Goal: Task Accomplishment & Management: Use online tool/utility

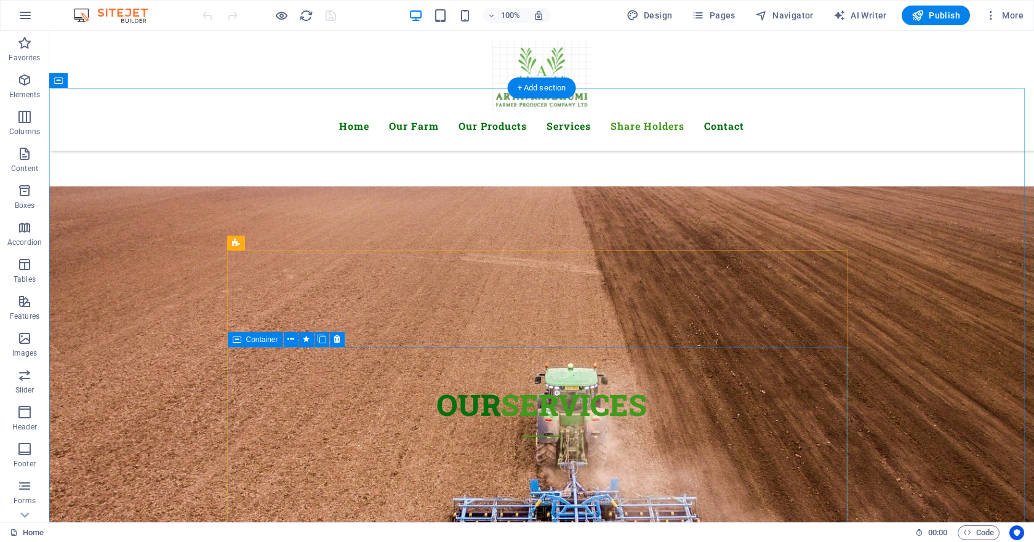
scroll to position [3322, 0]
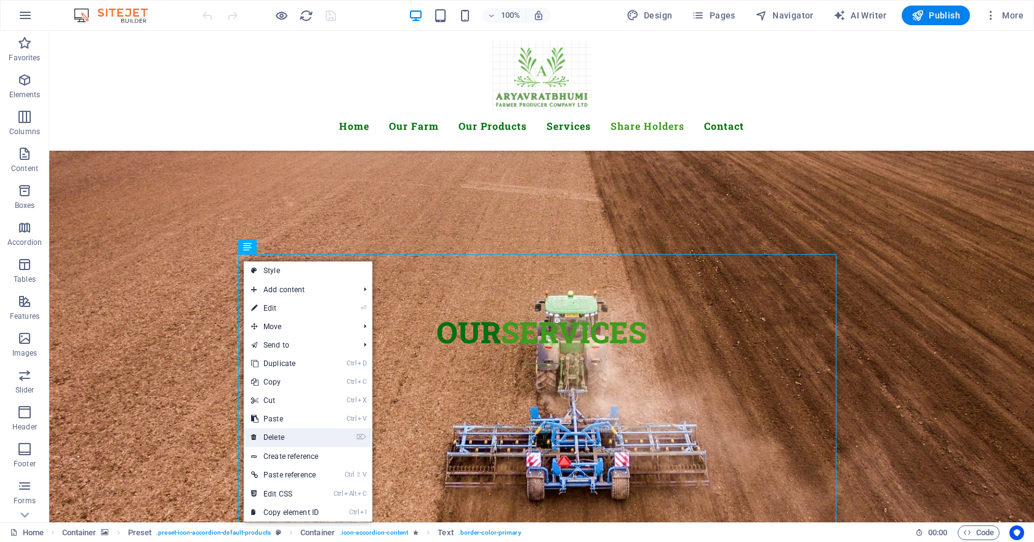
click at [288, 440] on link "⌦ Delete" at bounding box center [285, 437] width 82 height 18
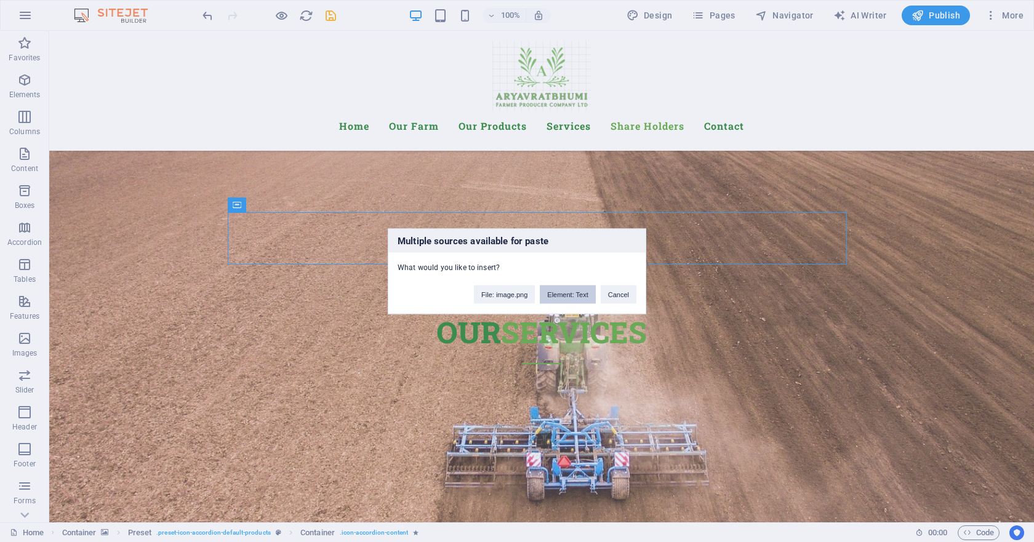
click at [570, 300] on button "Element: Text" at bounding box center [567, 294] width 55 height 18
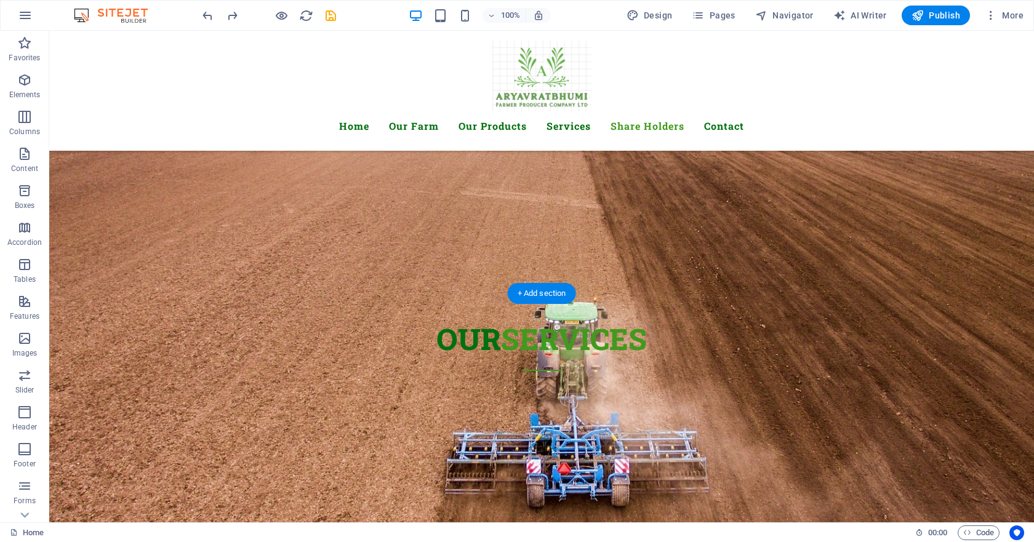
scroll to position [3277, 0]
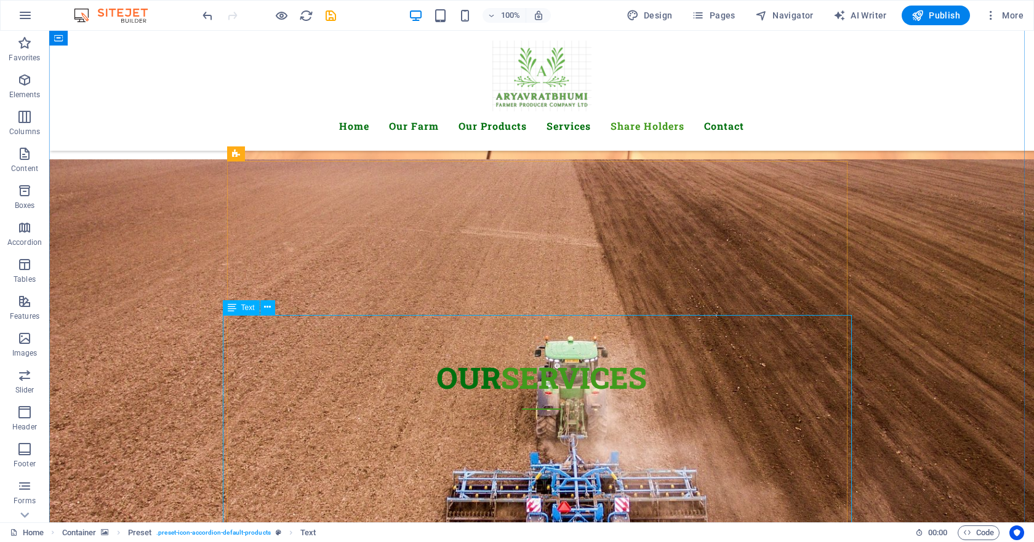
click at [232, 309] on icon at bounding box center [232, 307] width 9 height 15
click at [267, 311] on icon at bounding box center [267, 307] width 7 height 13
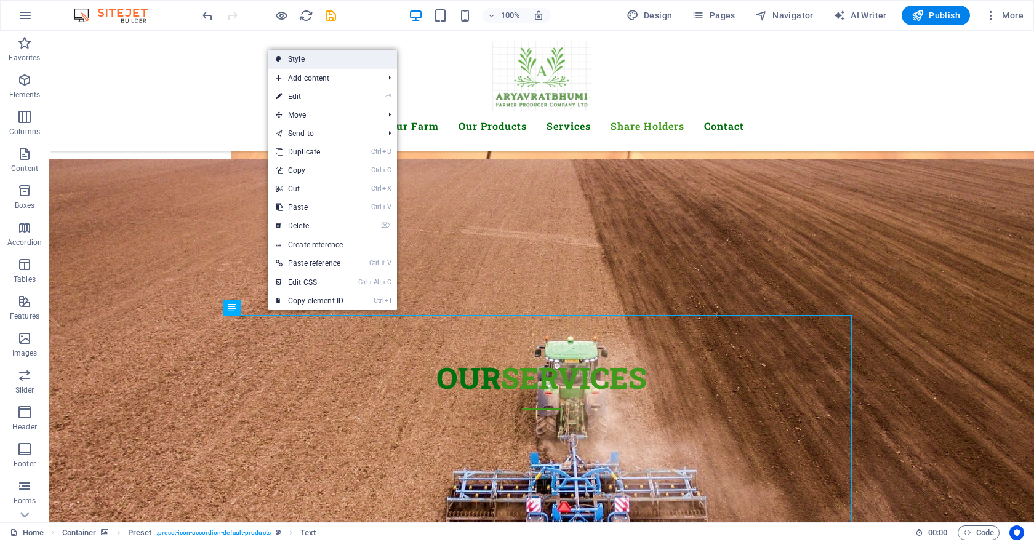
click at [312, 62] on link "Style" at bounding box center [332, 59] width 129 height 18
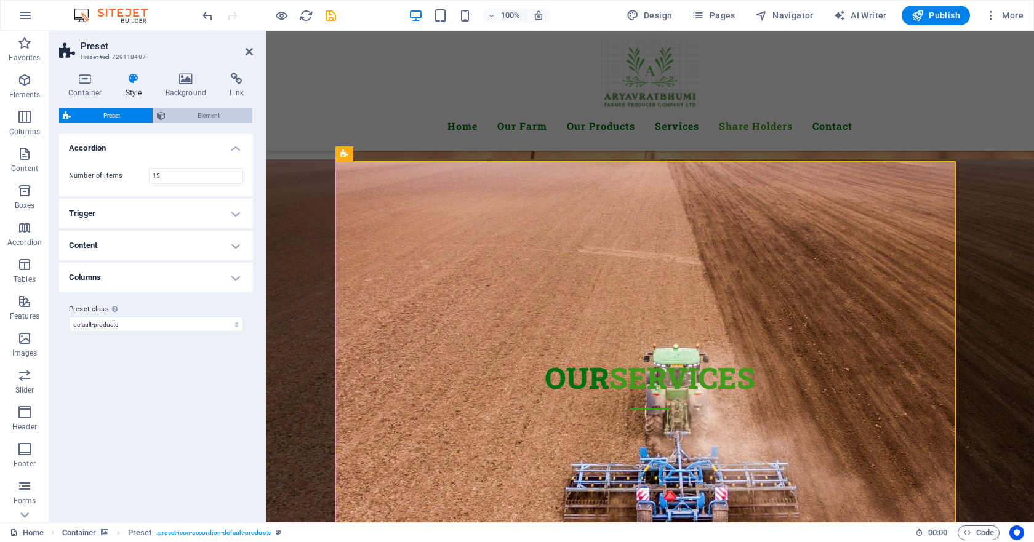
click at [215, 115] on span "Element" at bounding box center [209, 115] width 80 height 15
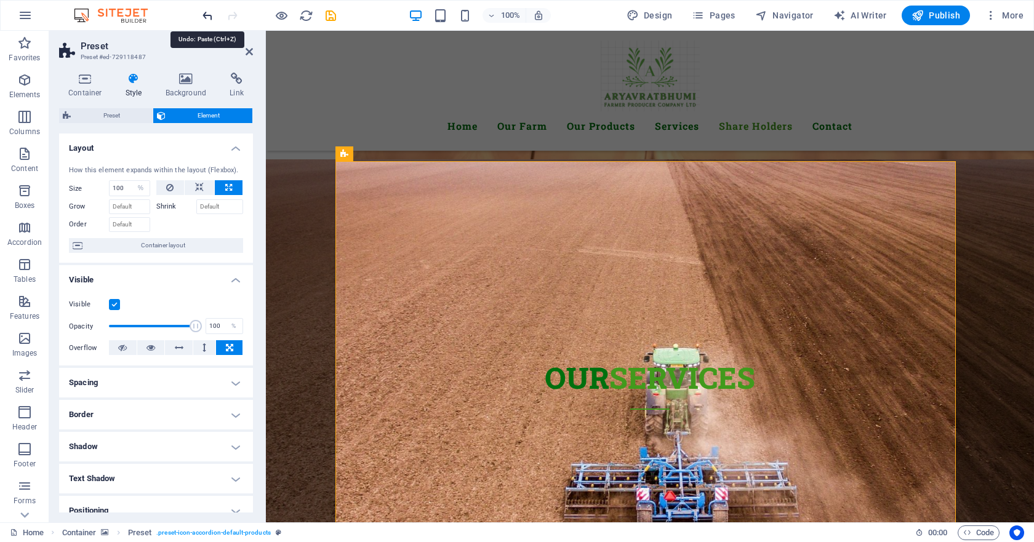
click at [208, 17] on icon "undo" at bounding box center [208, 16] width 14 height 14
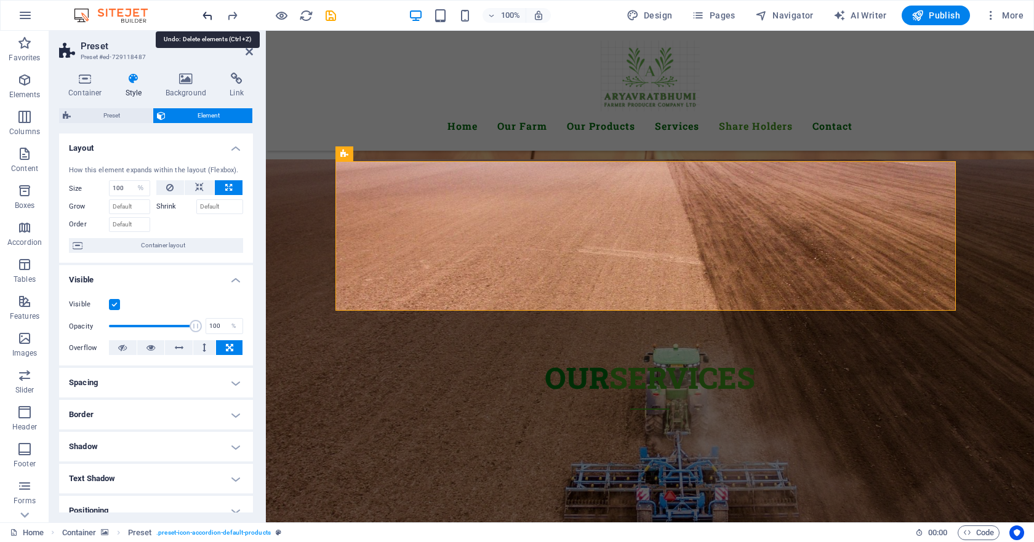
click at [208, 17] on icon "undo" at bounding box center [208, 16] width 14 height 14
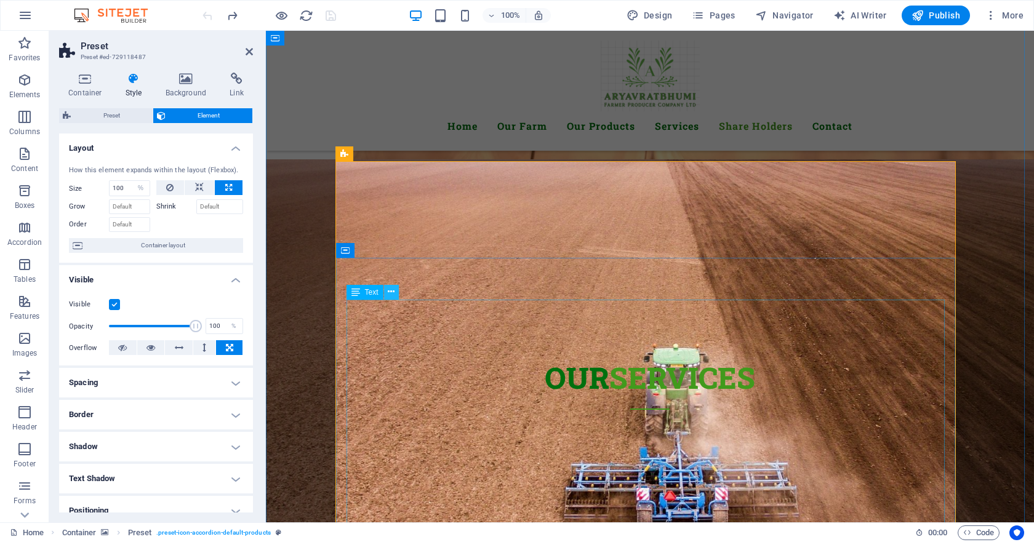
click at [393, 294] on icon at bounding box center [391, 291] width 7 height 13
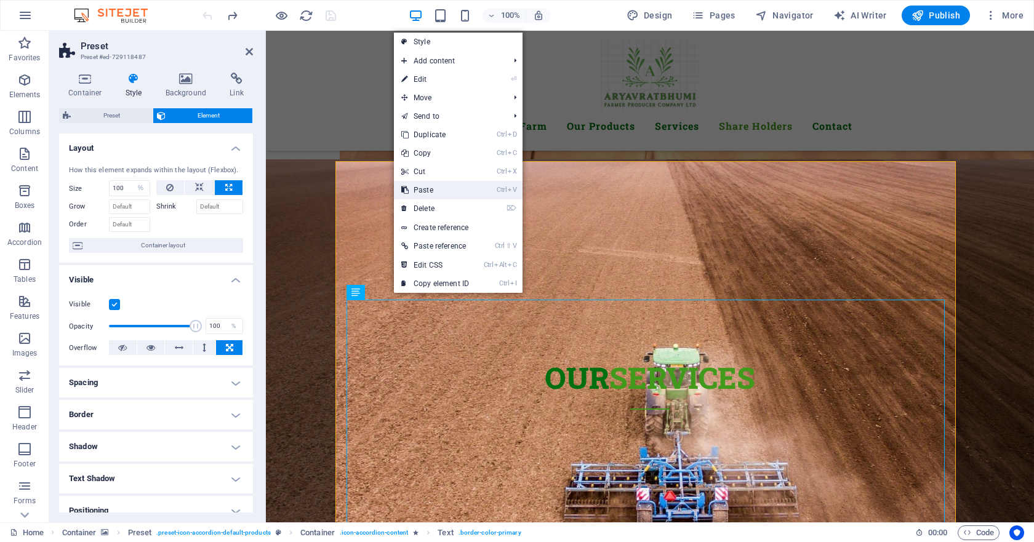
click at [437, 190] on link "Ctrl V Paste" at bounding box center [435, 190] width 82 height 18
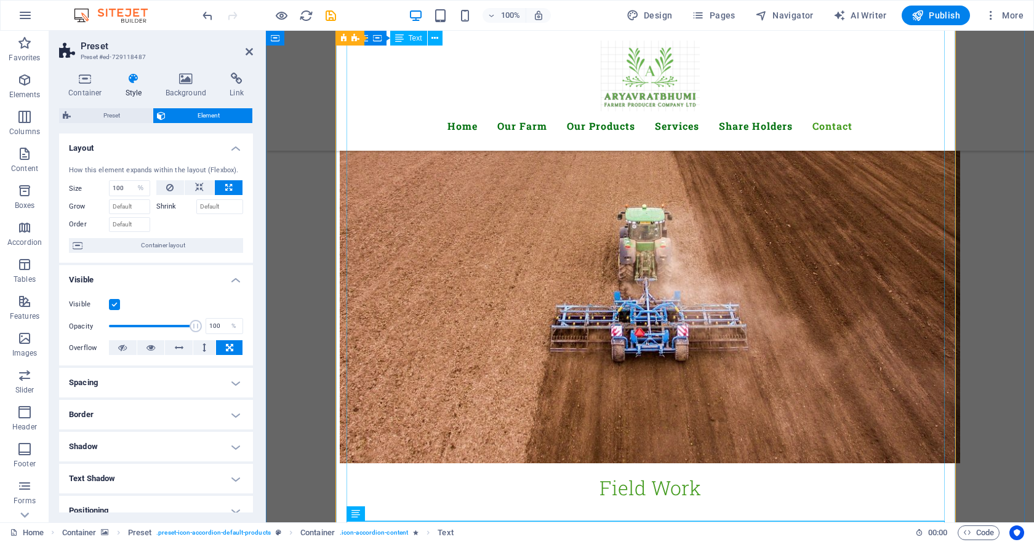
scroll to position [4641, 0]
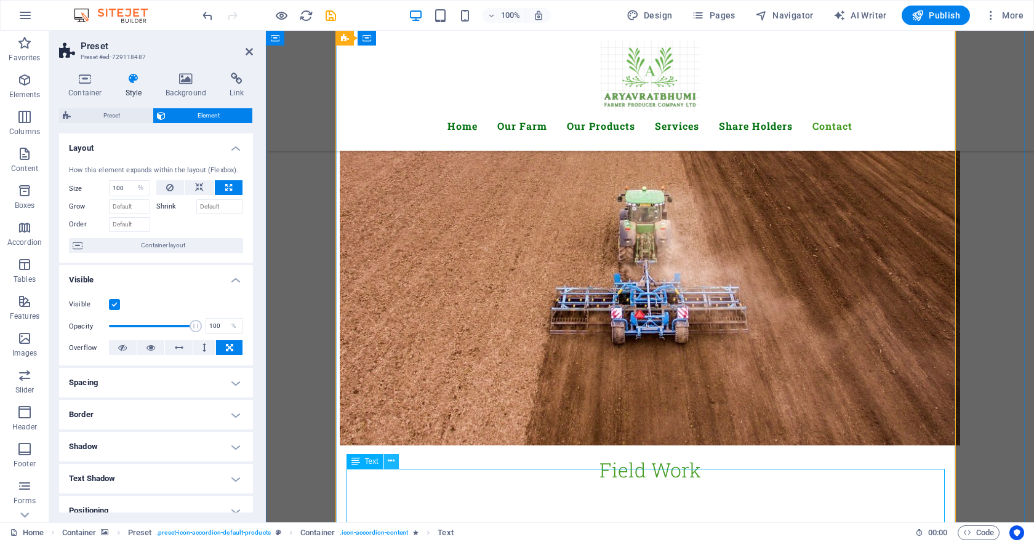
click at [391, 464] on icon at bounding box center [391, 461] width 7 height 13
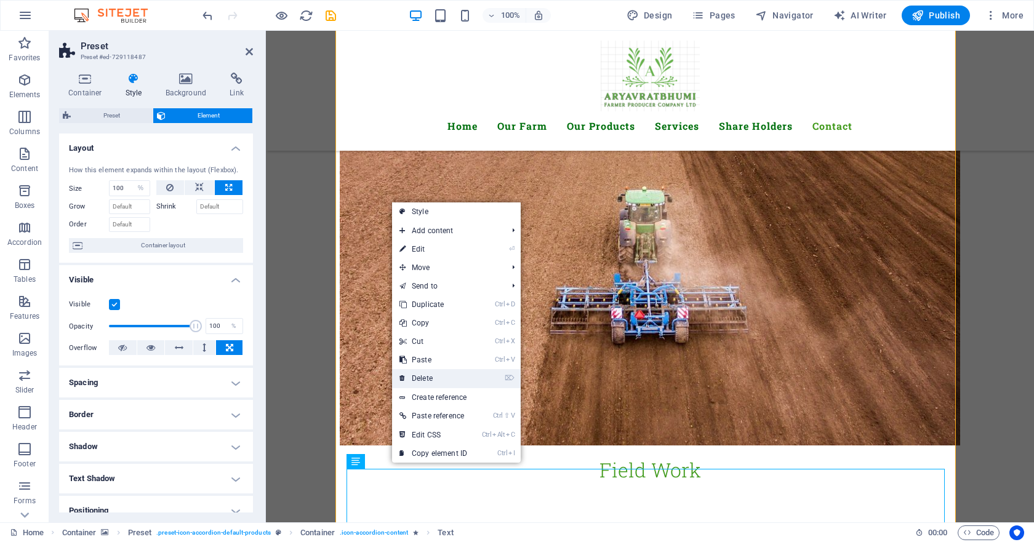
click at [433, 380] on link "⌦ Delete" at bounding box center [433, 378] width 82 height 18
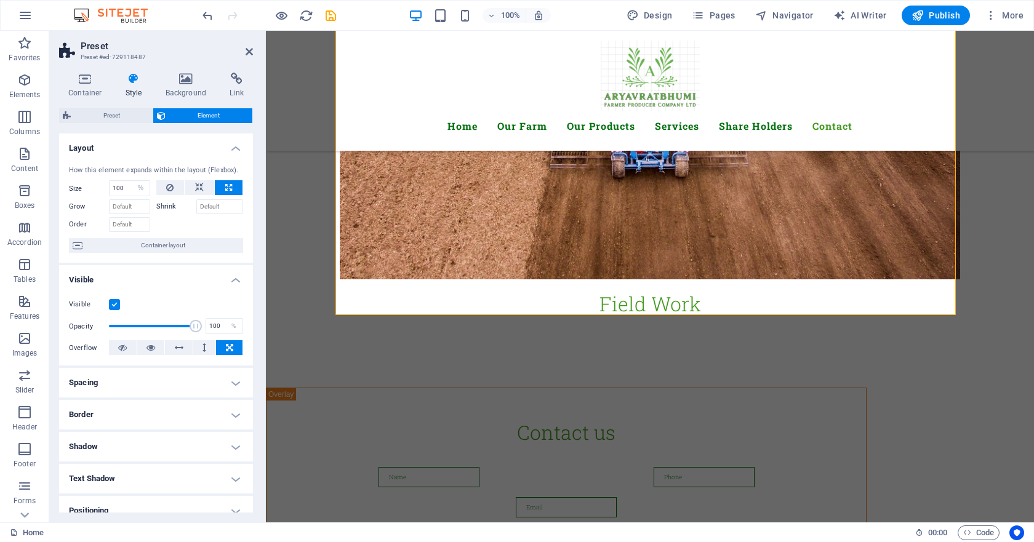
scroll to position [4825, 0]
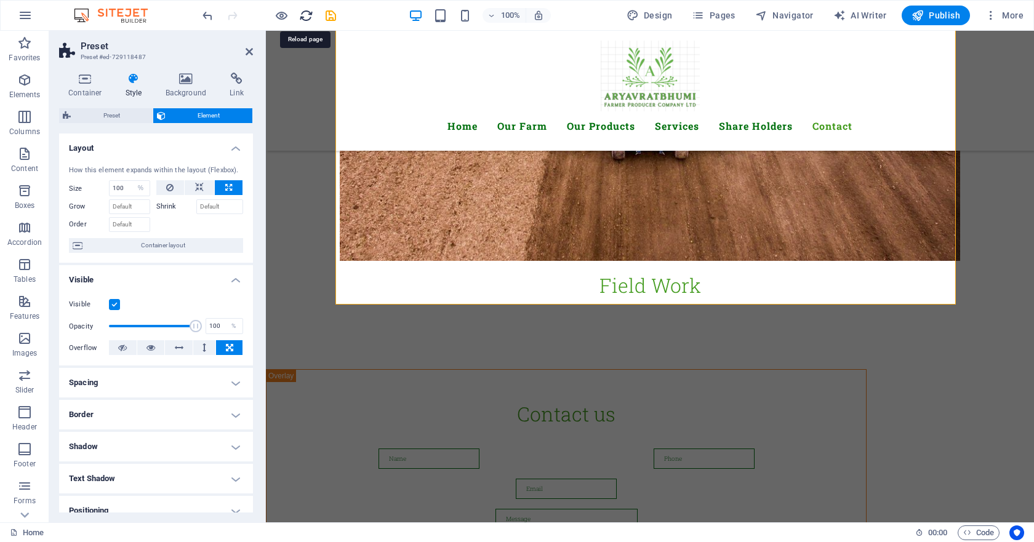
drag, startPoint x: 308, startPoint y: 17, endPoint x: 529, endPoint y: 7, distance: 221.7
click at [308, 17] on icon "reload" at bounding box center [306, 16] width 14 height 14
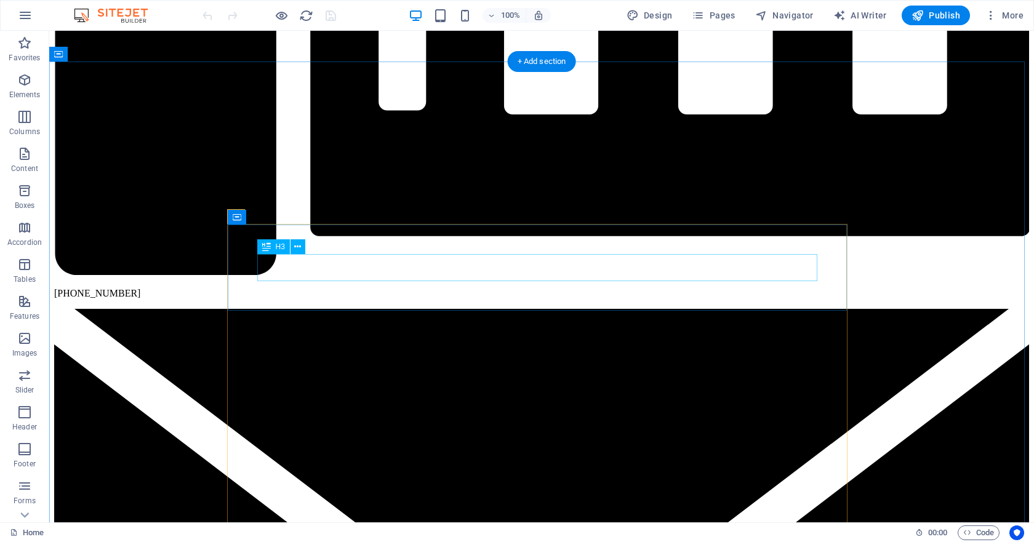
scroll to position [3199, 0]
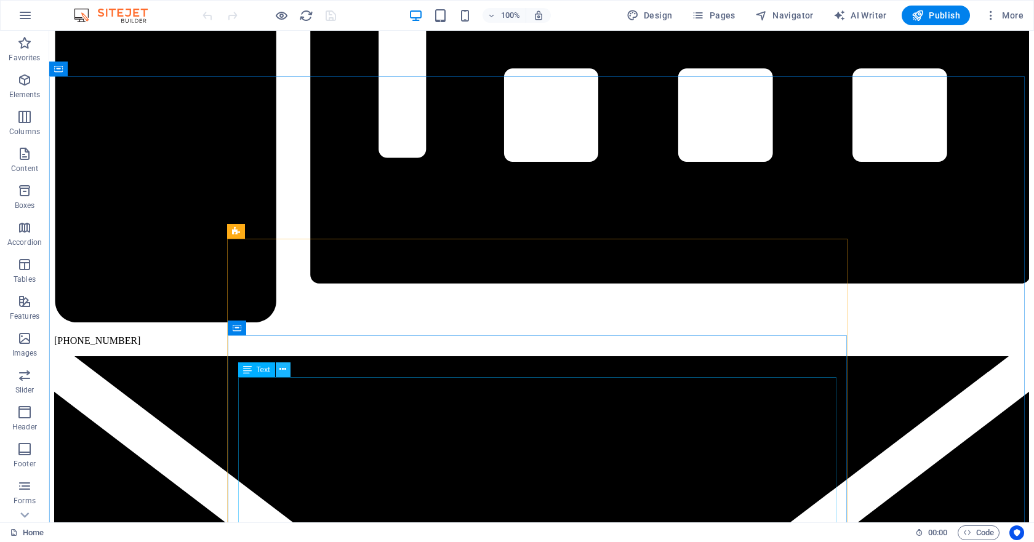
click at [283, 370] on icon at bounding box center [282, 369] width 7 height 13
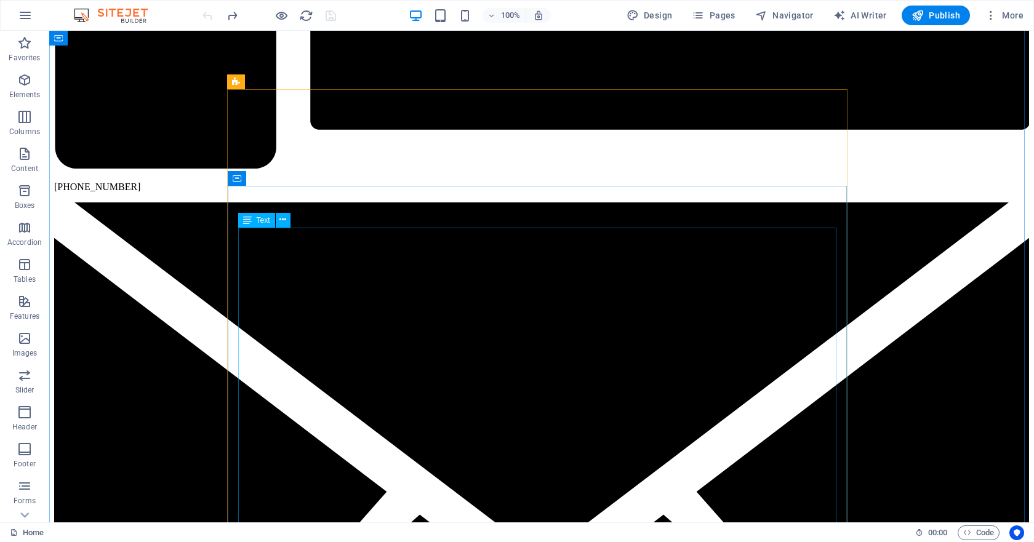
scroll to position [3349, 0]
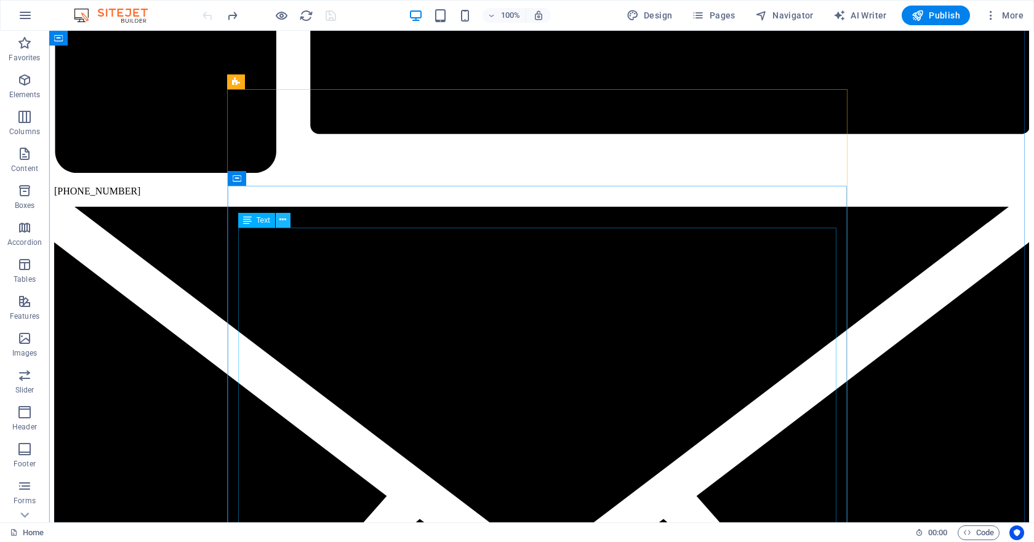
click at [284, 221] on icon at bounding box center [282, 219] width 7 height 13
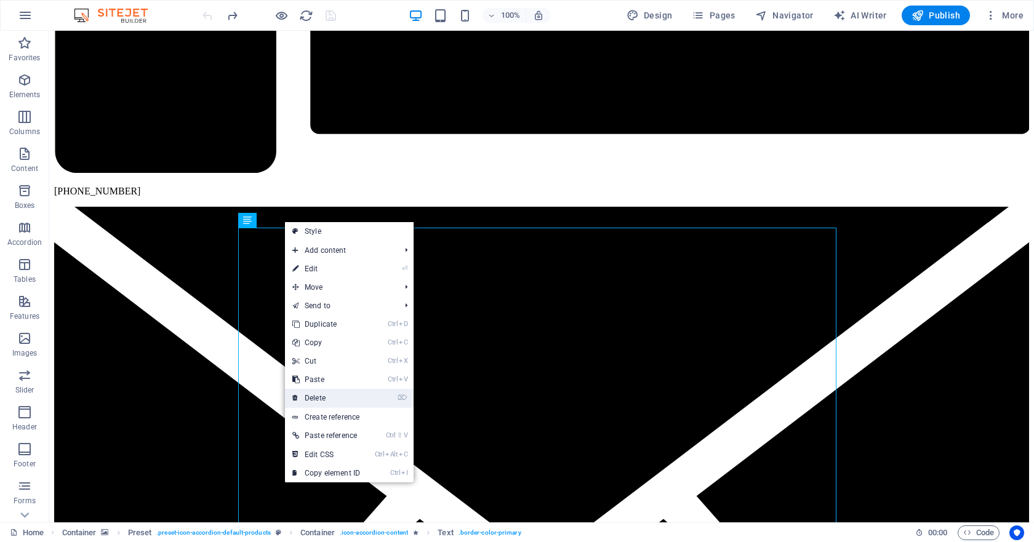
click at [324, 397] on link "⌦ Delete" at bounding box center [326, 398] width 82 height 18
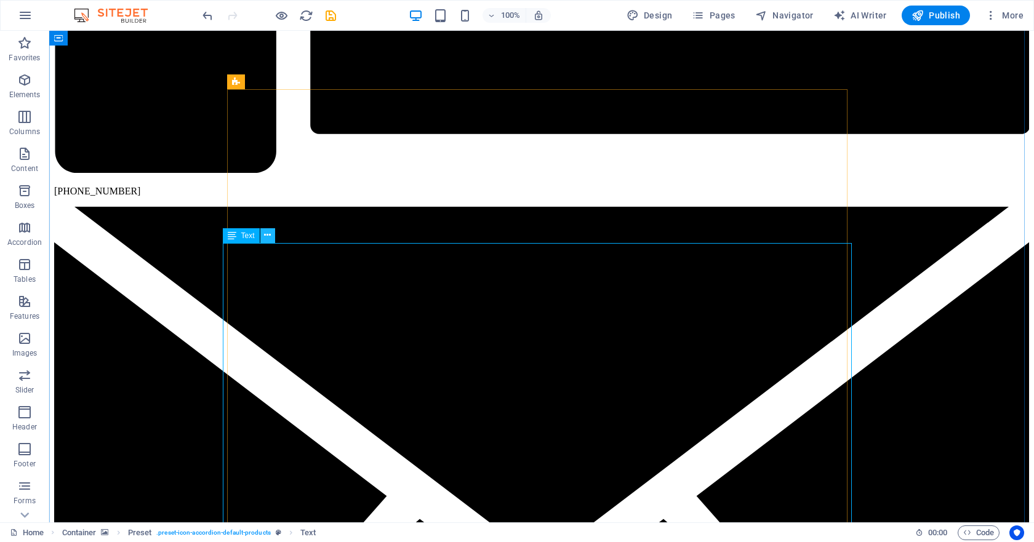
click at [264, 236] on icon at bounding box center [267, 235] width 7 height 13
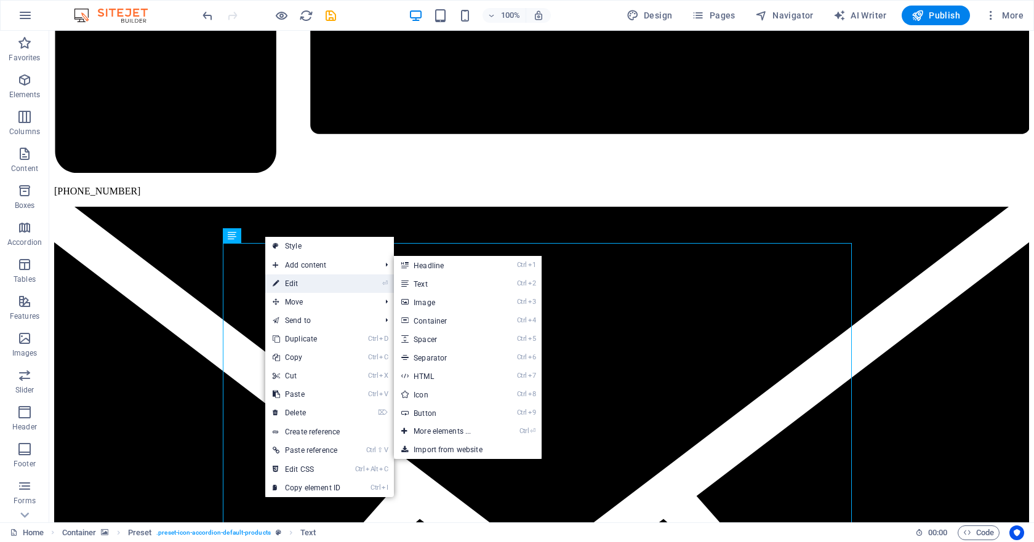
click at [321, 284] on link "⏎ Edit" at bounding box center [306, 283] width 82 height 18
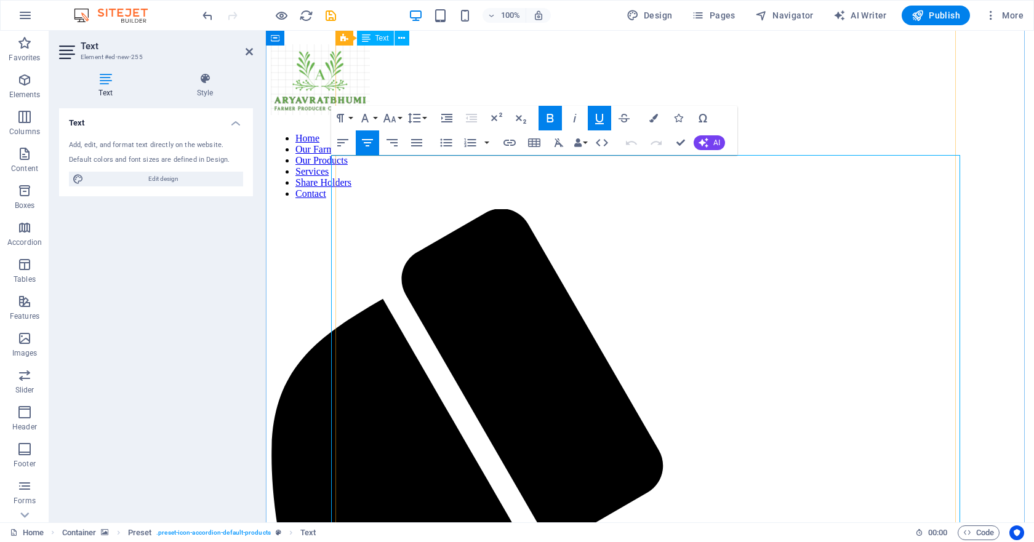
scroll to position [3309, 0]
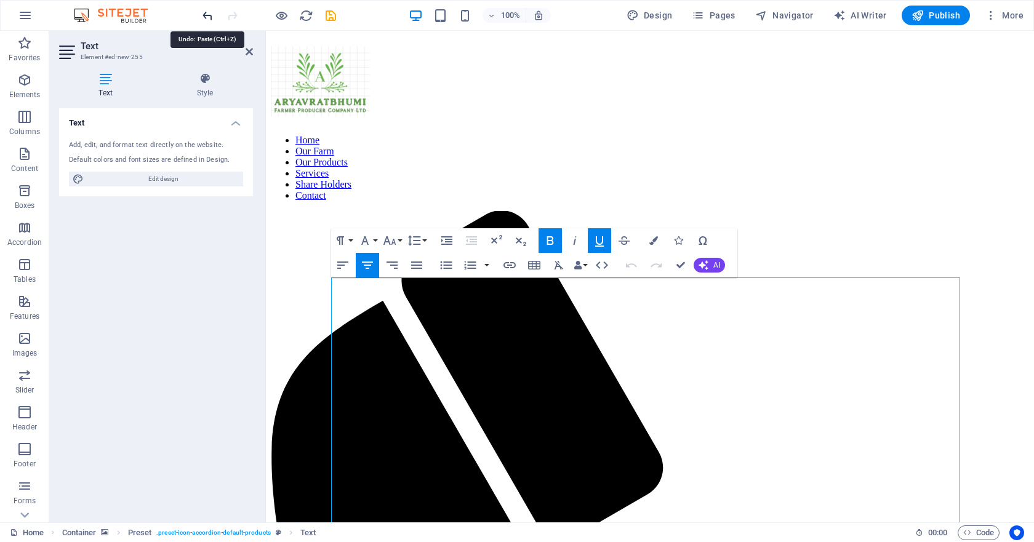
click at [205, 18] on icon "undo" at bounding box center [208, 16] width 14 height 14
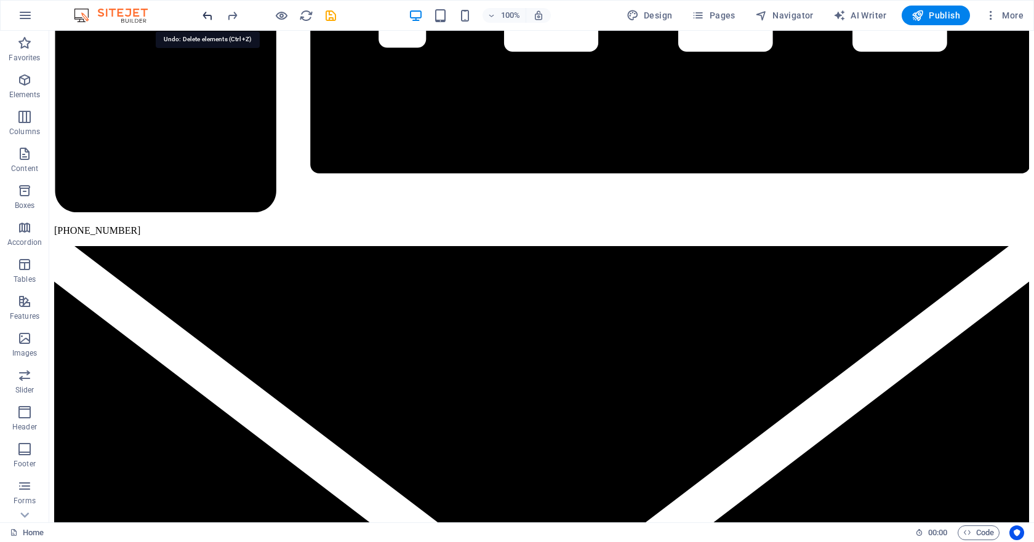
click at [205, 15] on icon "undo" at bounding box center [208, 16] width 14 height 14
click at [283, 258] on icon at bounding box center [282, 254] width 7 height 13
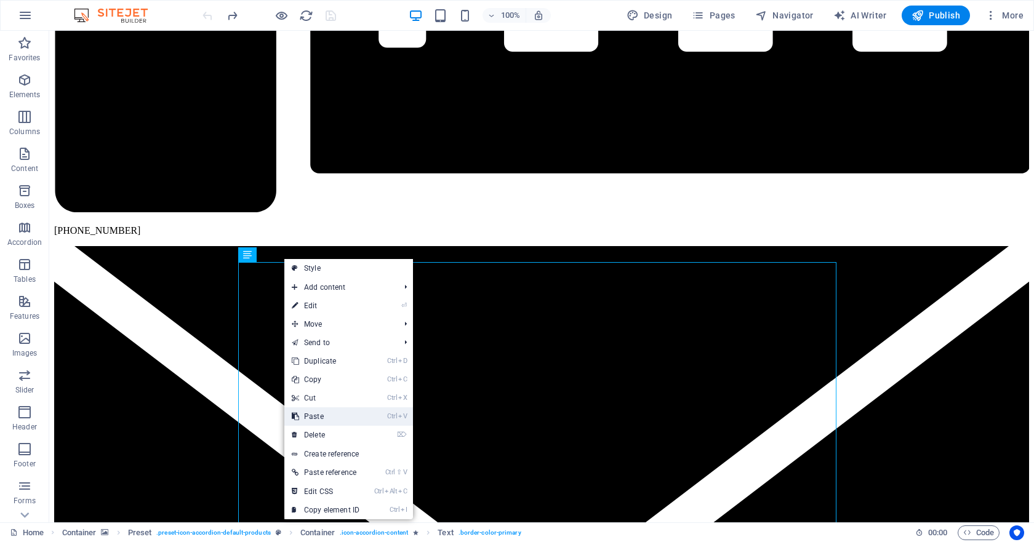
click at [322, 418] on link "Ctrl V Paste" at bounding box center [325, 416] width 82 height 18
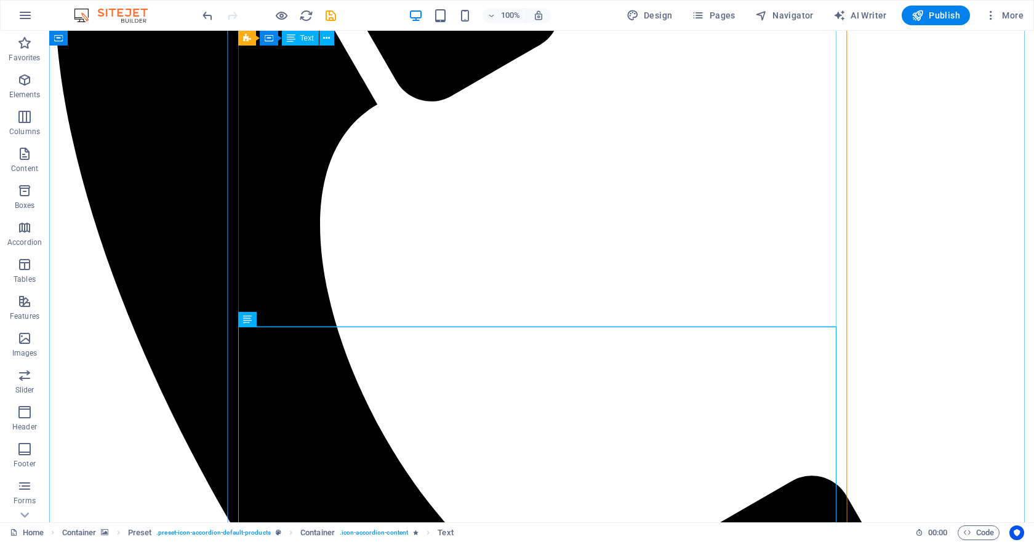
scroll to position [4697, 0]
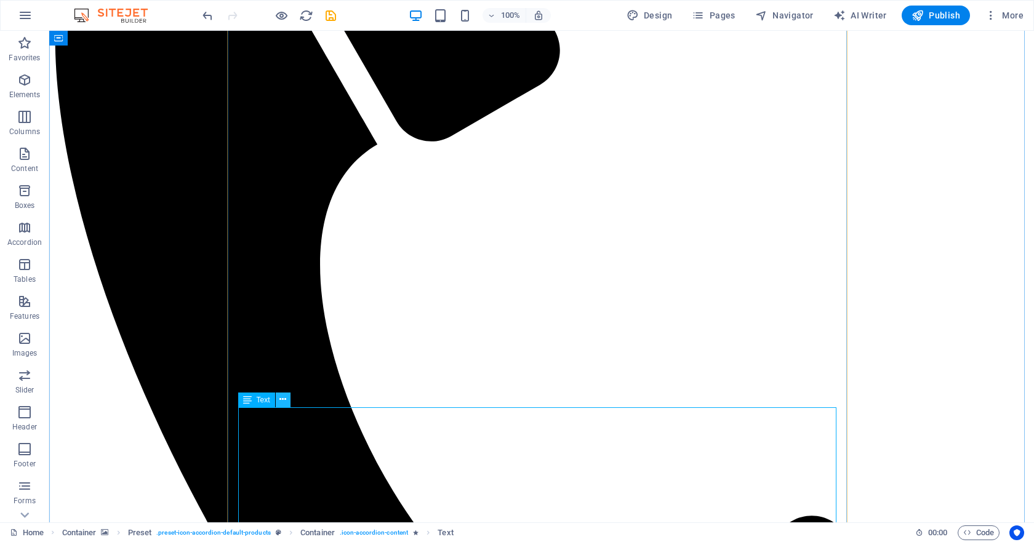
click at [287, 403] on button at bounding box center [283, 400] width 15 height 15
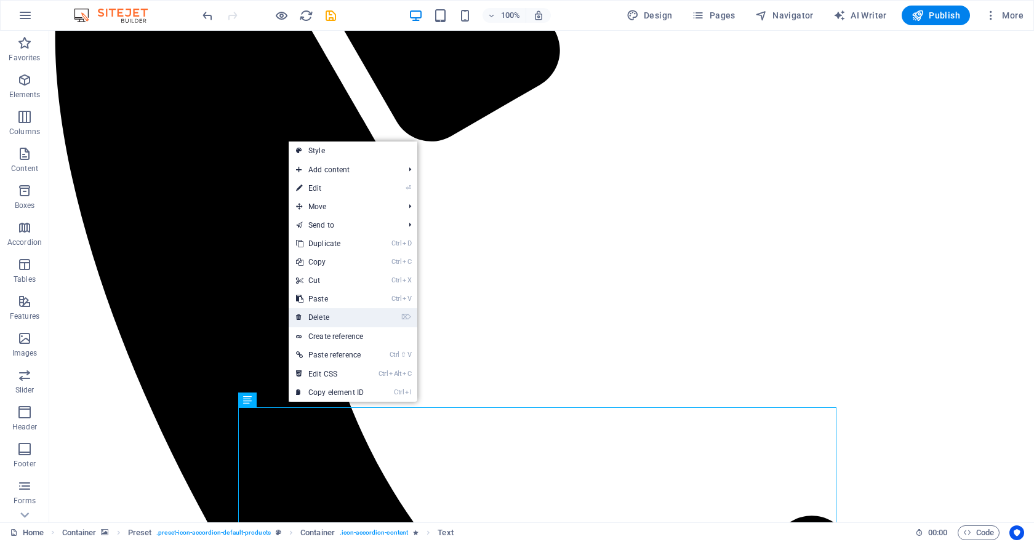
click at [333, 316] on link "⌦ Delete" at bounding box center [330, 317] width 82 height 18
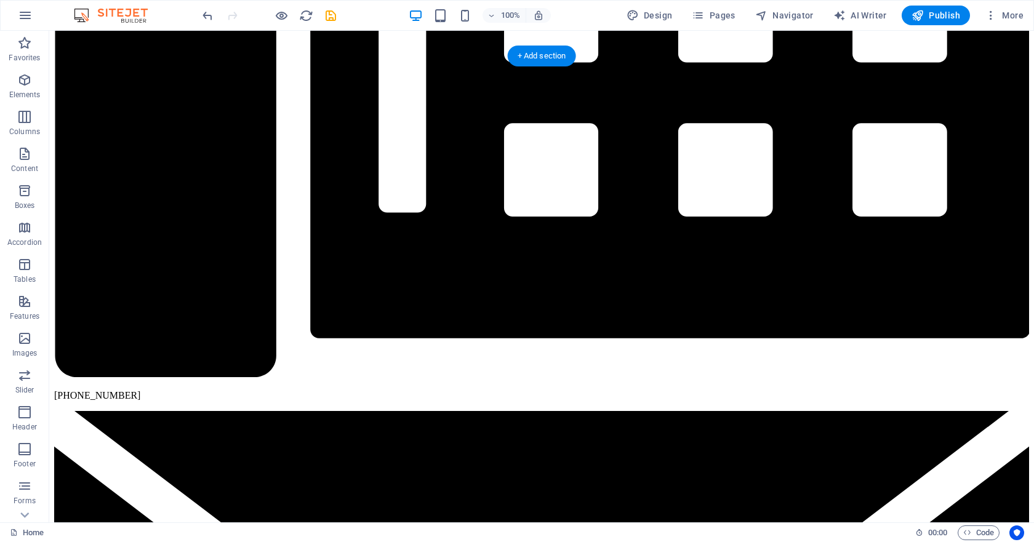
scroll to position [2975, 0]
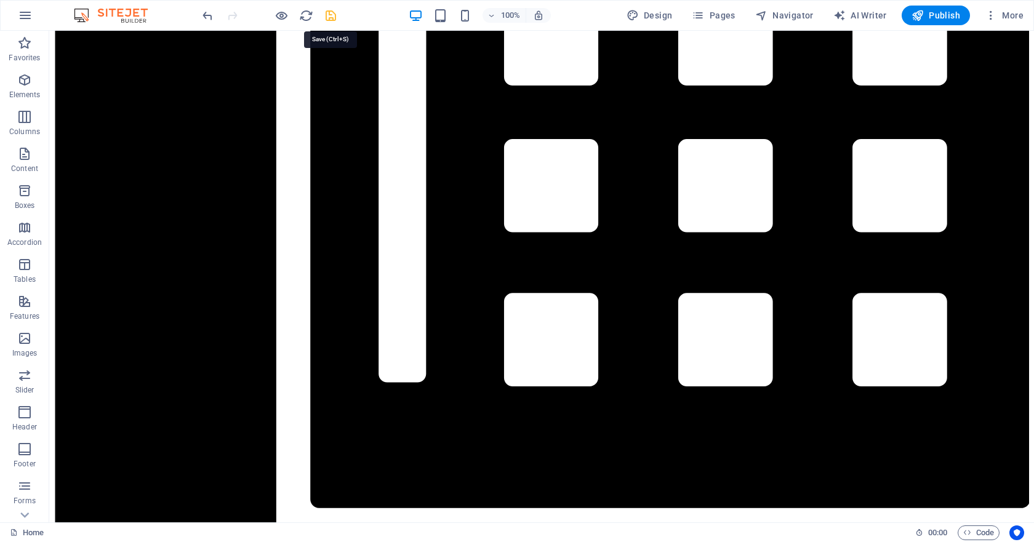
click at [331, 11] on icon "save" at bounding box center [331, 16] width 14 height 14
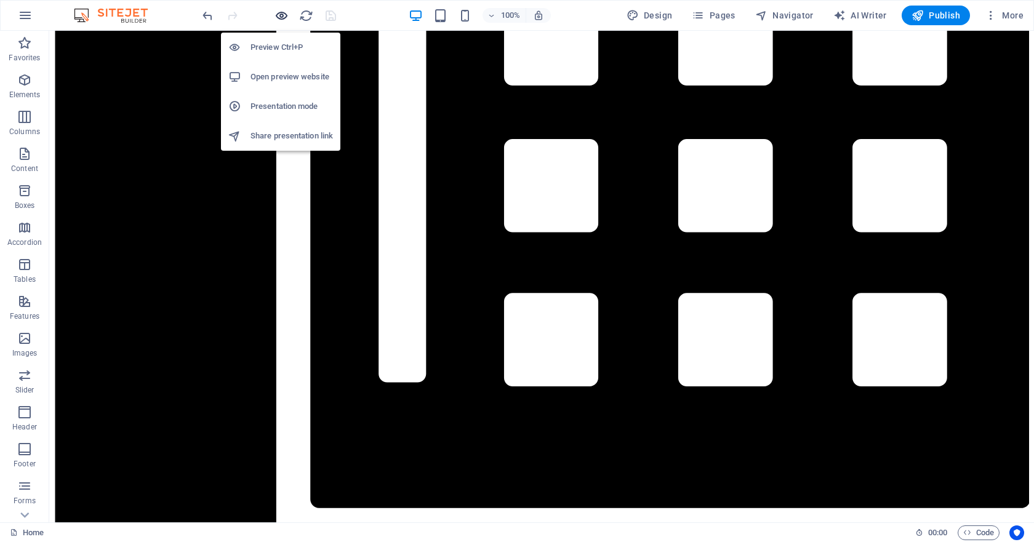
click at [279, 14] on icon "button" at bounding box center [281, 16] width 14 height 14
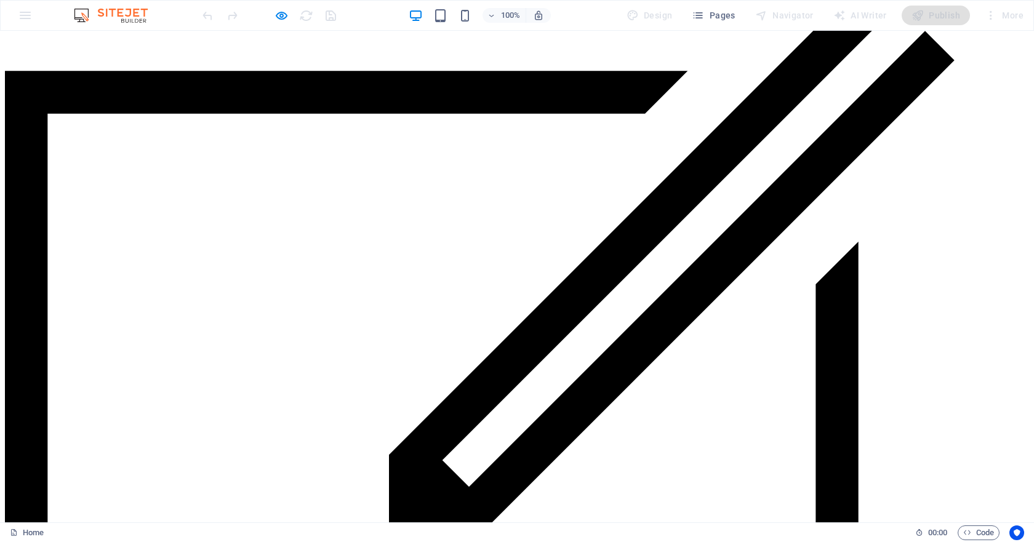
scroll to position [1709, 0]
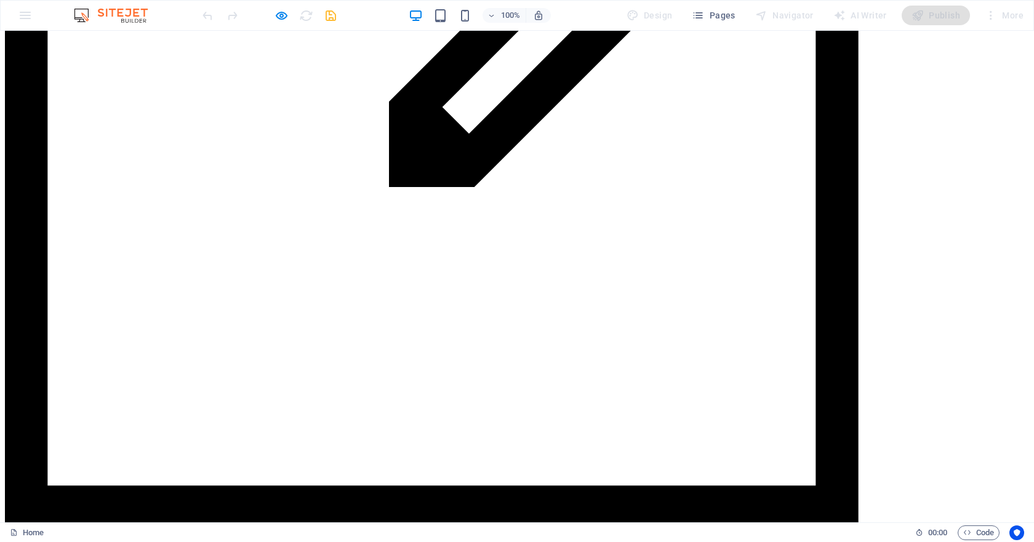
scroll to position [1961, 0]
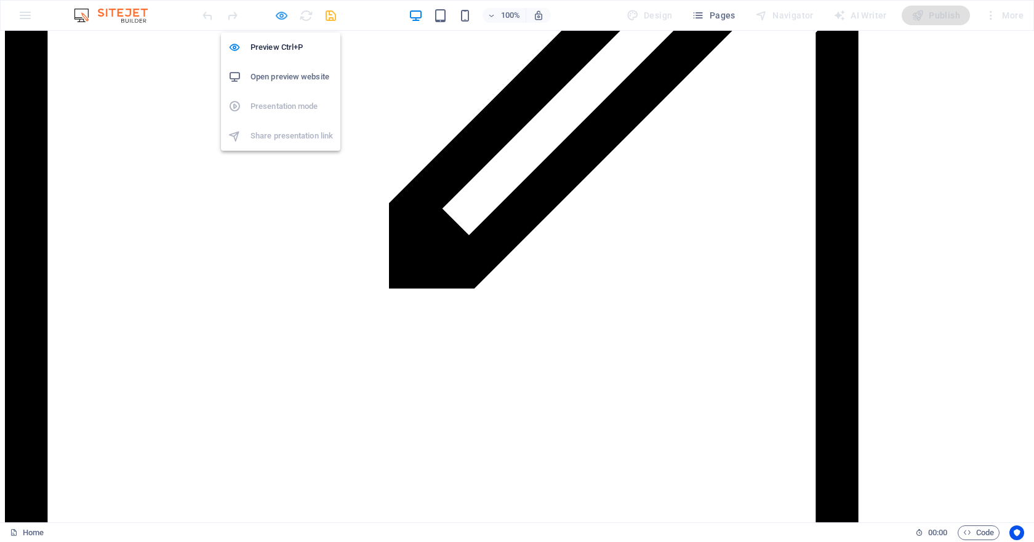
click at [282, 13] on icon "button" at bounding box center [281, 16] width 14 height 14
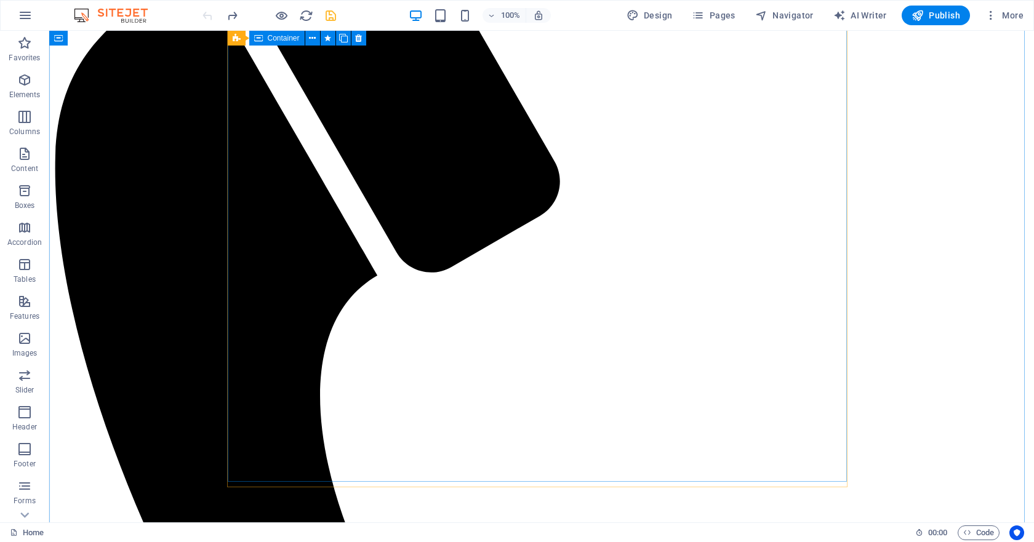
scroll to position [4545, 0]
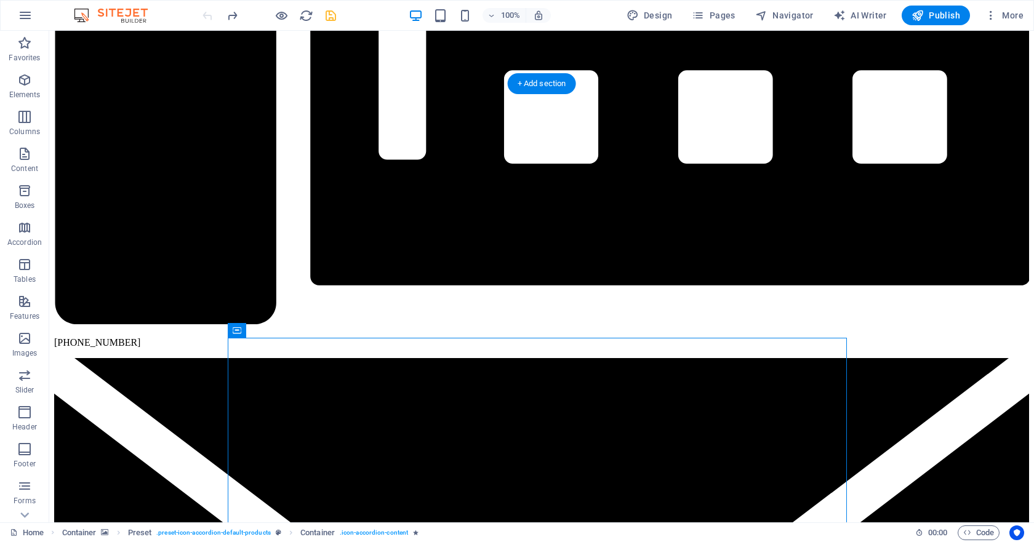
scroll to position [3192, 0]
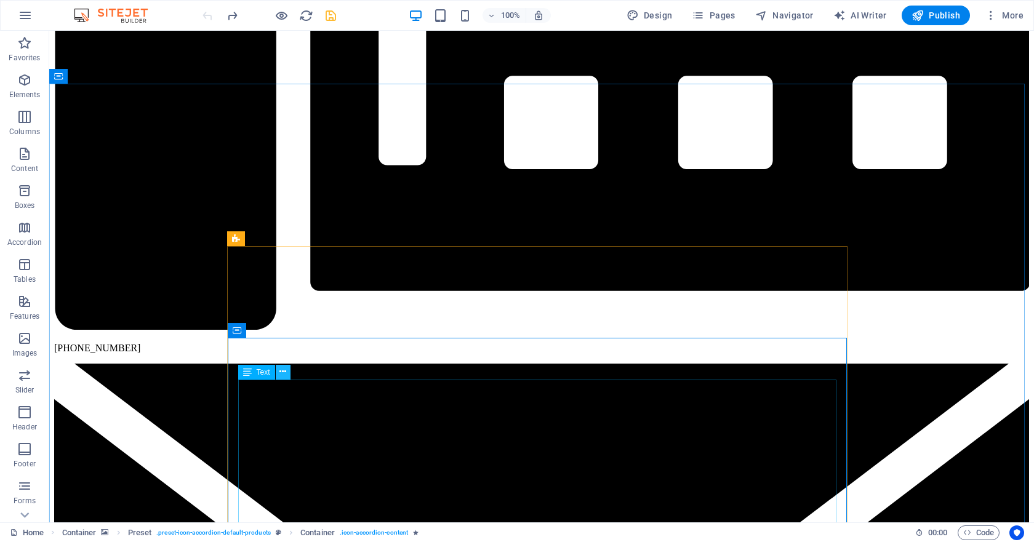
click at [279, 373] on icon at bounding box center [282, 371] width 7 height 13
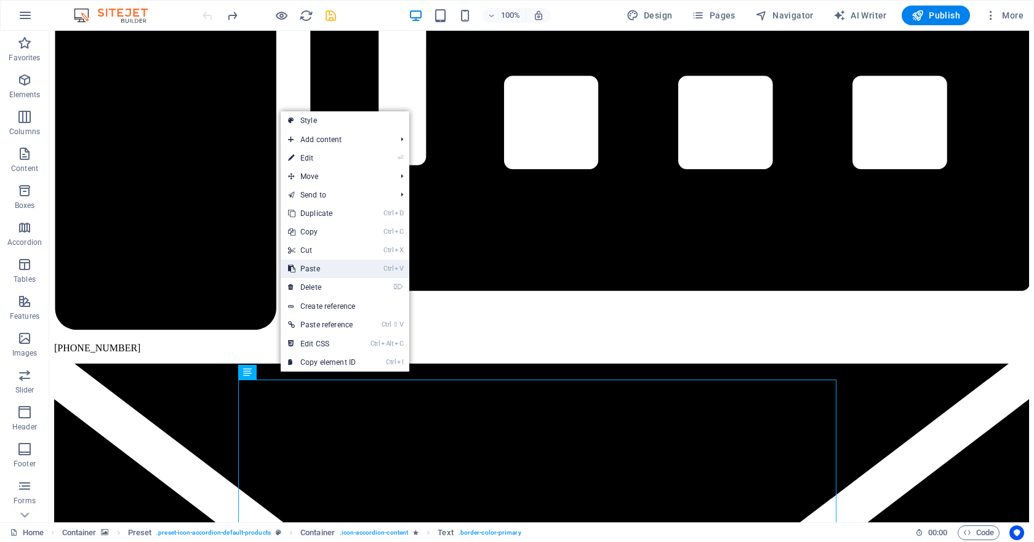
click at [324, 271] on link "Ctrl V Paste" at bounding box center [322, 269] width 82 height 18
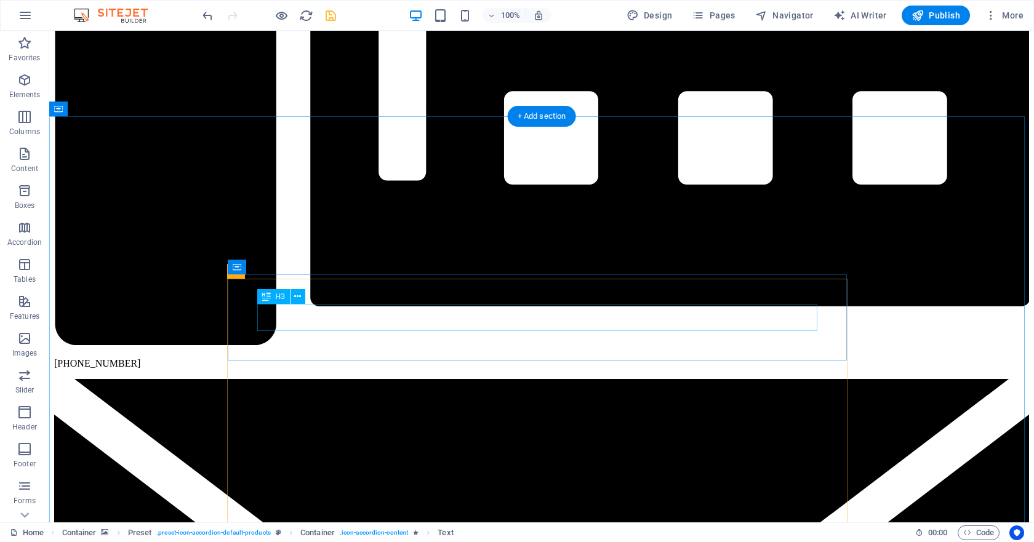
scroll to position [3159, 0]
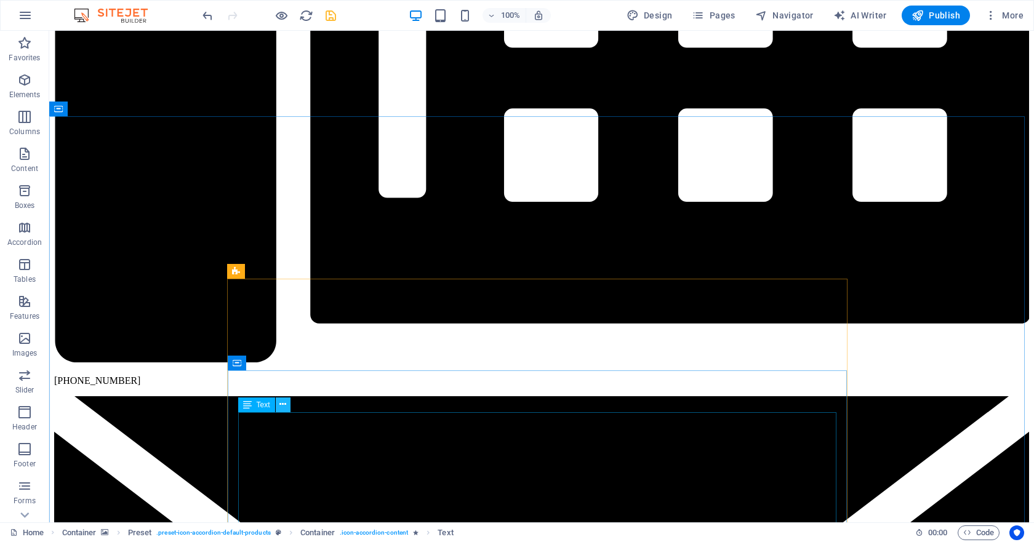
click at [282, 402] on icon at bounding box center [282, 404] width 7 height 13
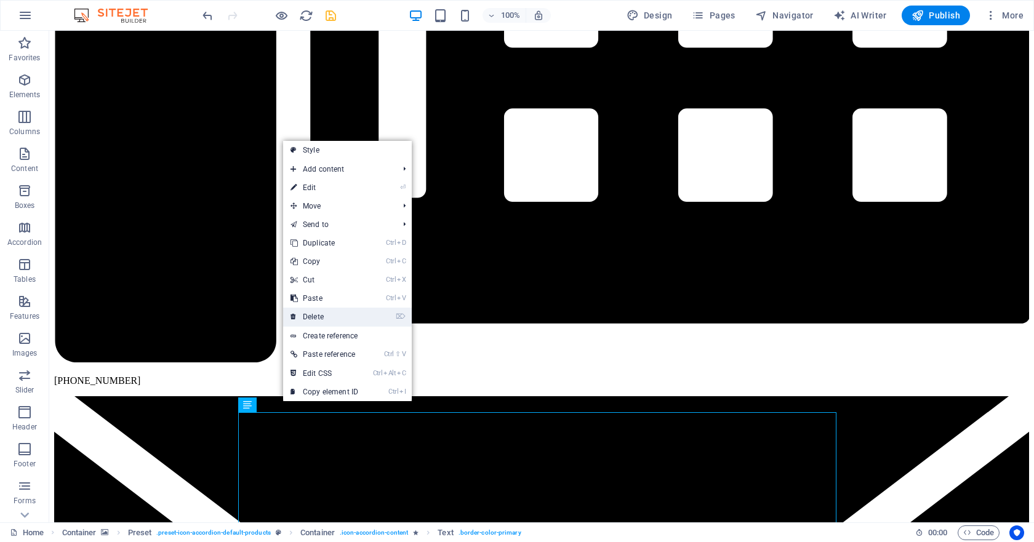
click at [319, 314] on link "⌦ Delete" at bounding box center [324, 317] width 82 height 18
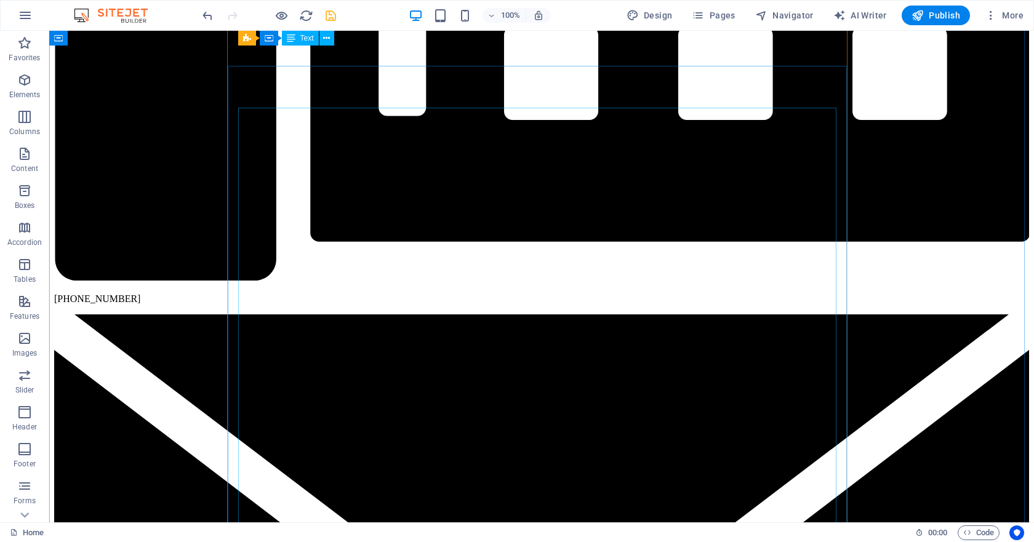
scroll to position [3200, 0]
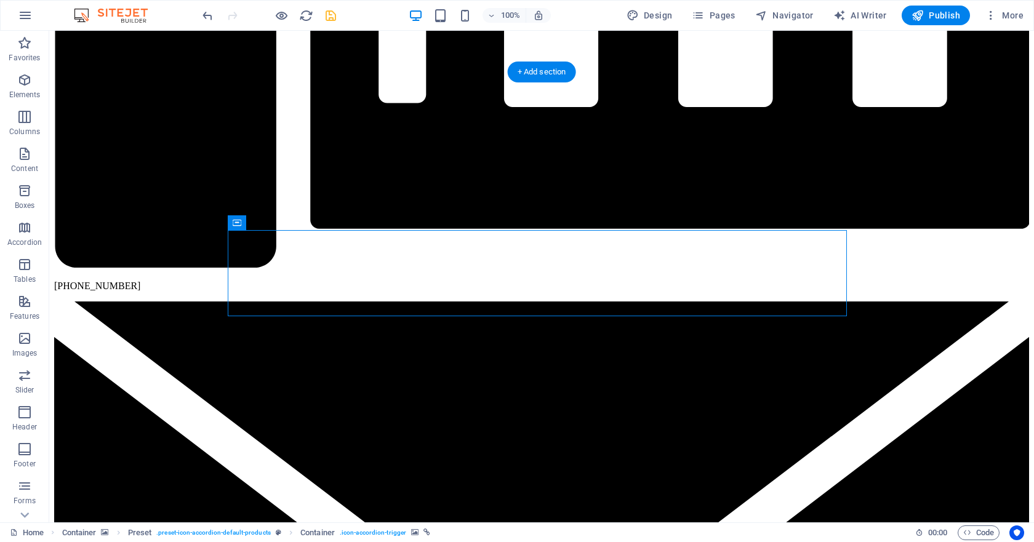
scroll to position [3385, 0]
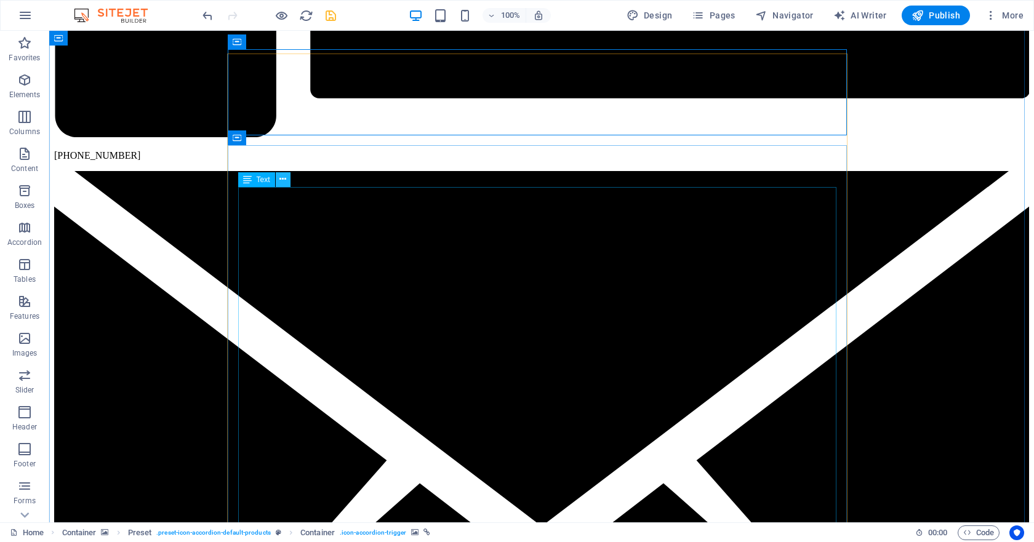
click at [282, 182] on icon at bounding box center [282, 179] width 7 height 13
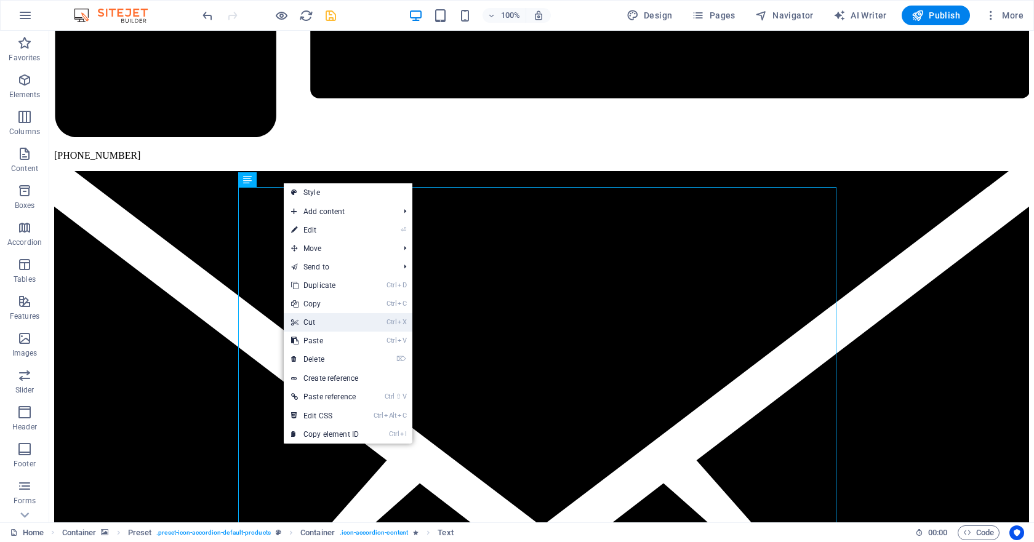
click at [325, 321] on link "Ctrl X Cut" at bounding box center [325, 322] width 82 height 18
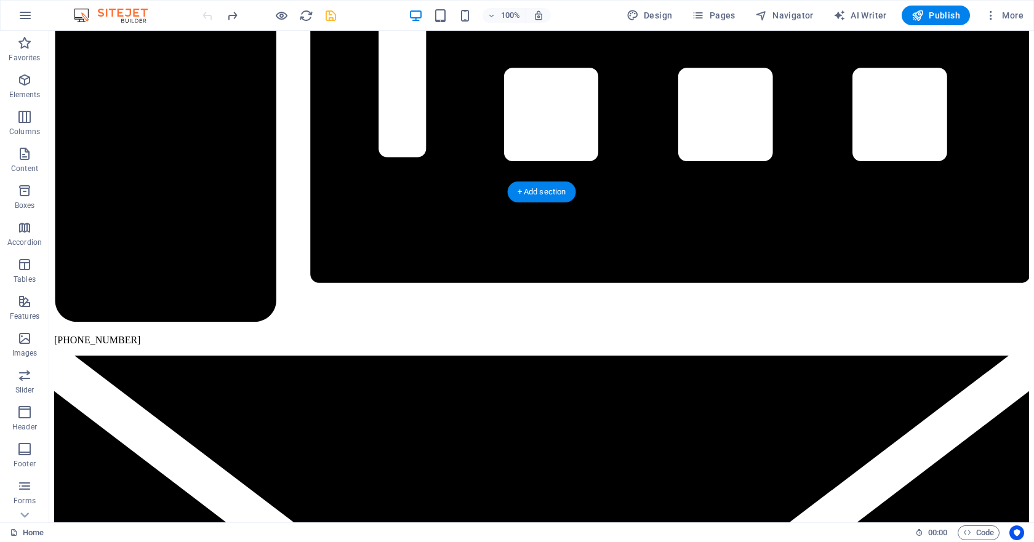
scroll to position [3343, 0]
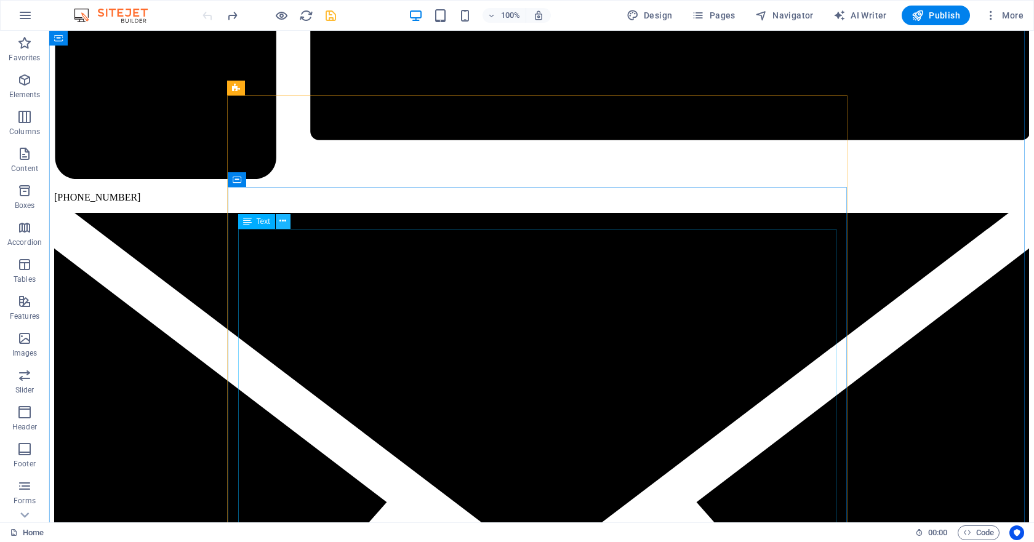
click at [285, 225] on icon at bounding box center [282, 221] width 7 height 13
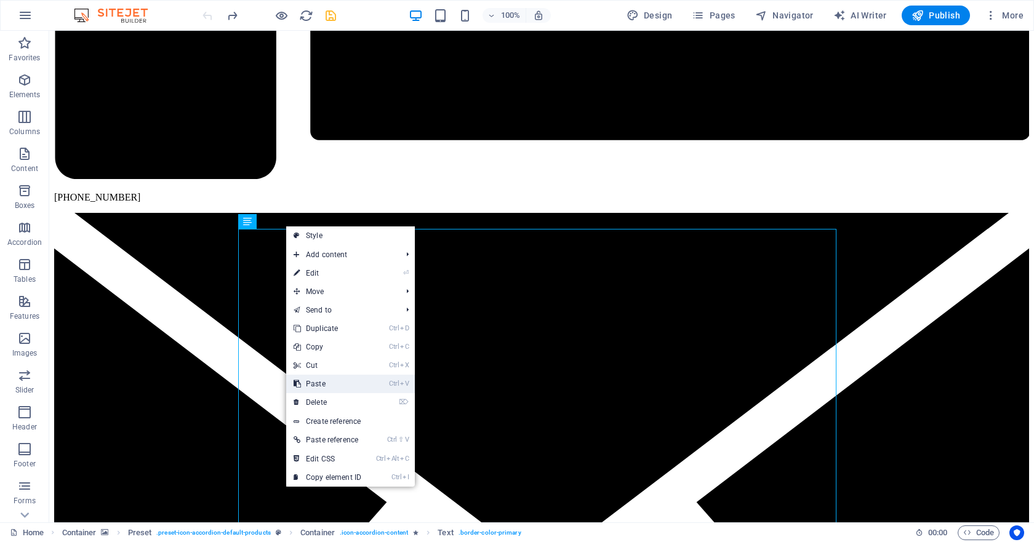
click at [324, 386] on link "Ctrl V Paste" at bounding box center [327, 384] width 82 height 18
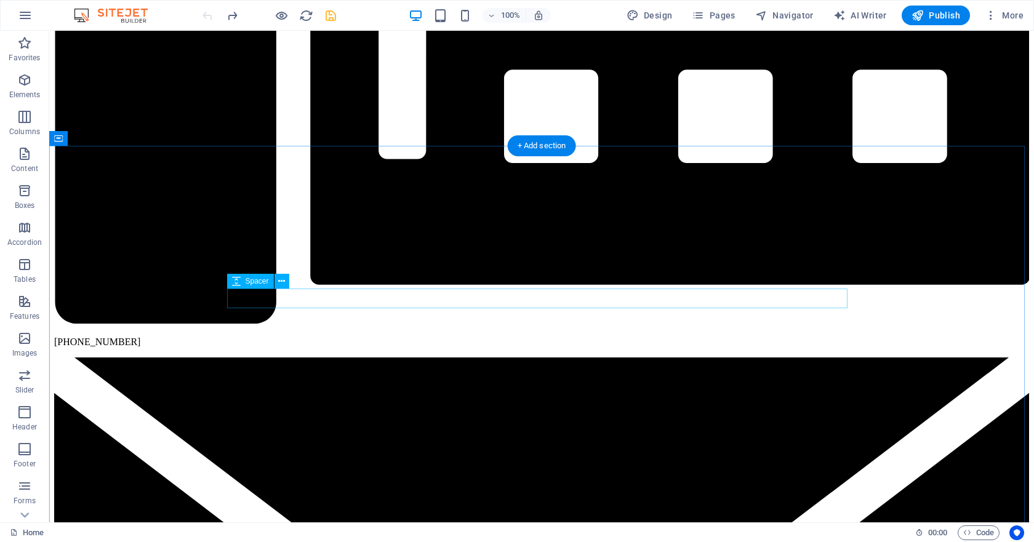
scroll to position [3282, 0]
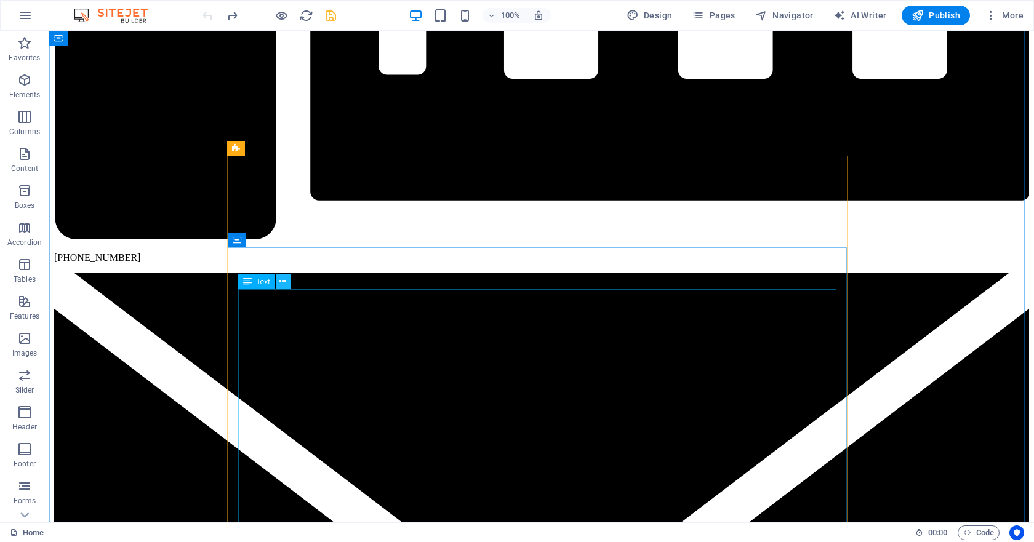
click at [285, 285] on icon at bounding box center [282, 281] width 7 height 13
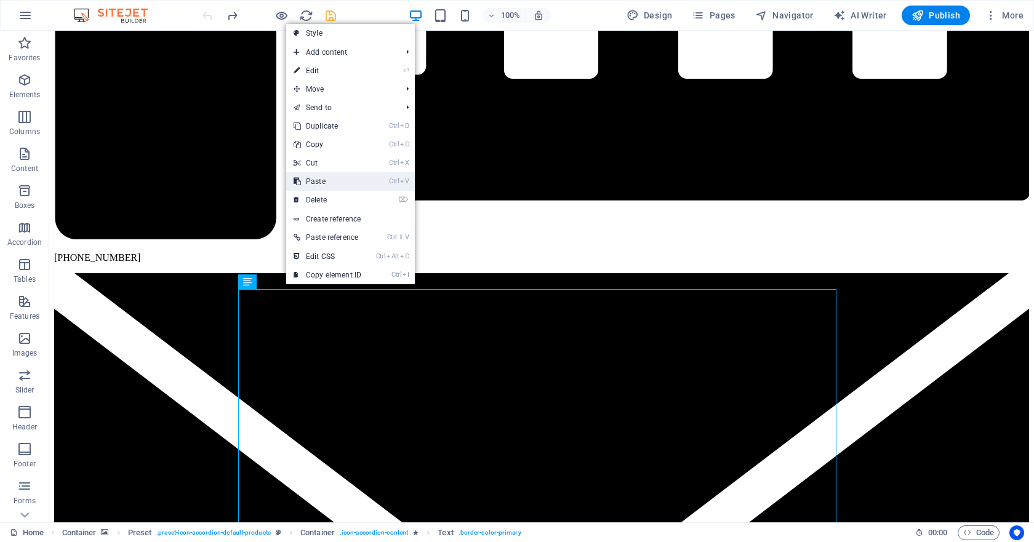
click at [329, 179] on link "Ctrl V Paste" at bounding box center [327, 181] width 82 height 18
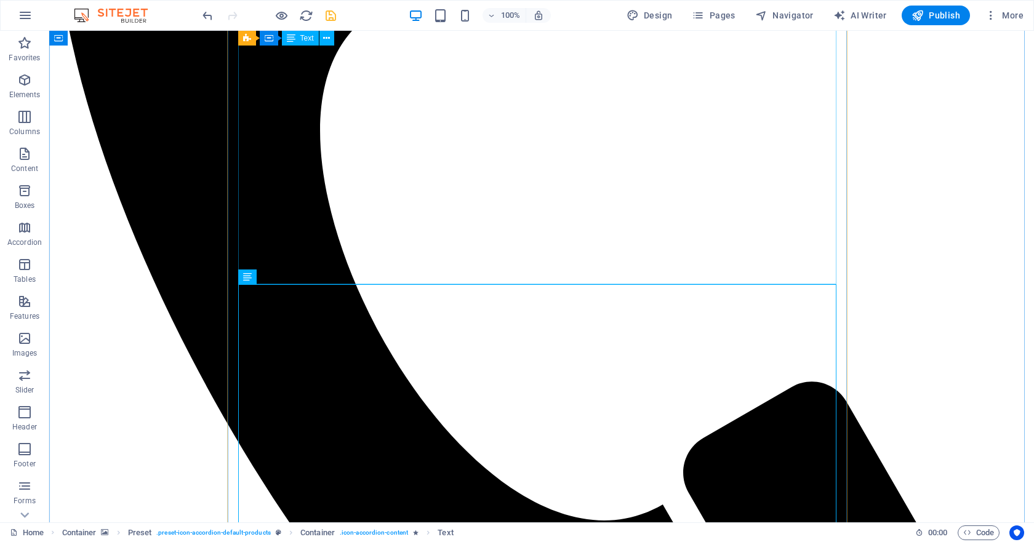
scroll to position [4821, 0]
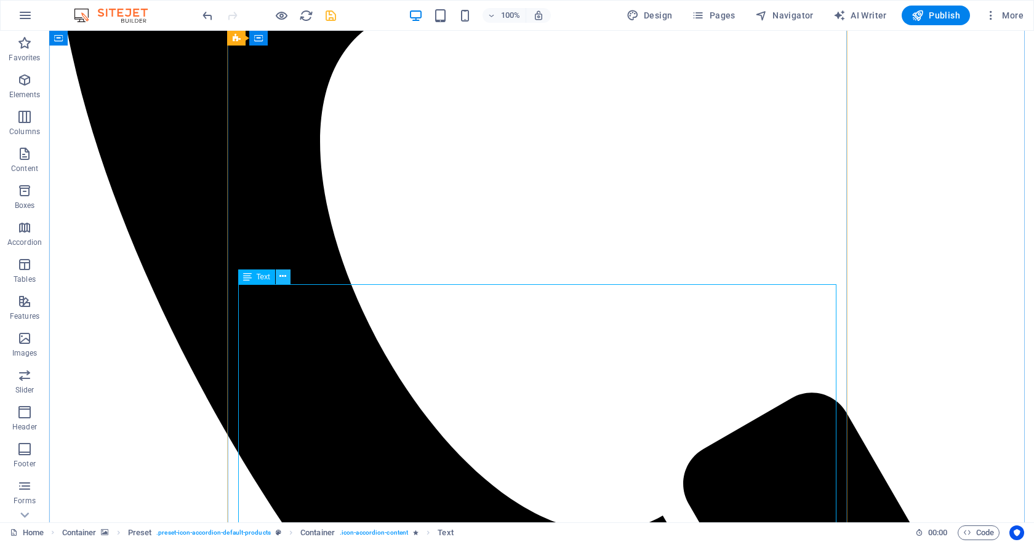
click at [284, 278] on icon at bounding box center [282, 276] width 7 height 13
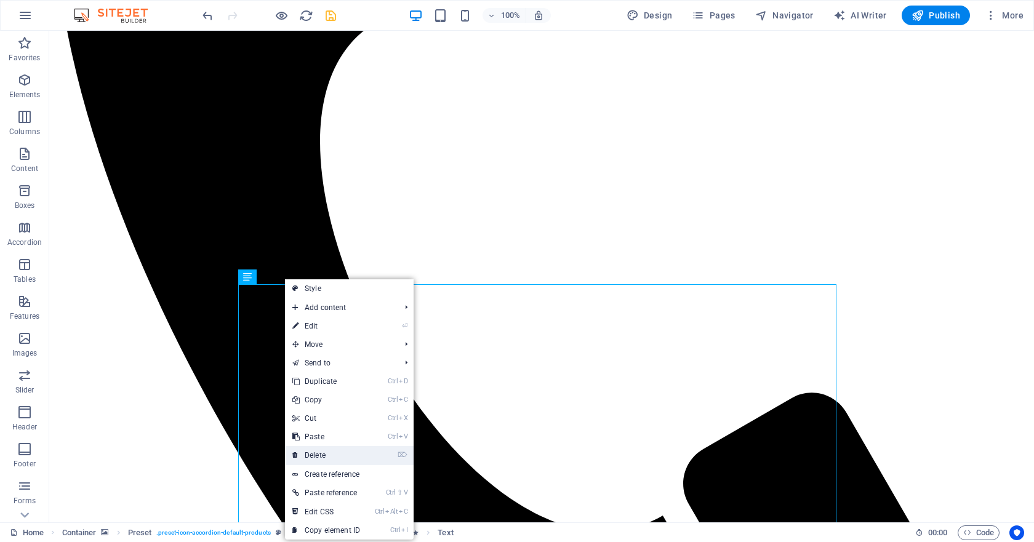
click at [325, 453] on link "⌦ Delete" at bounding box center [326, 455] width 82 height 18
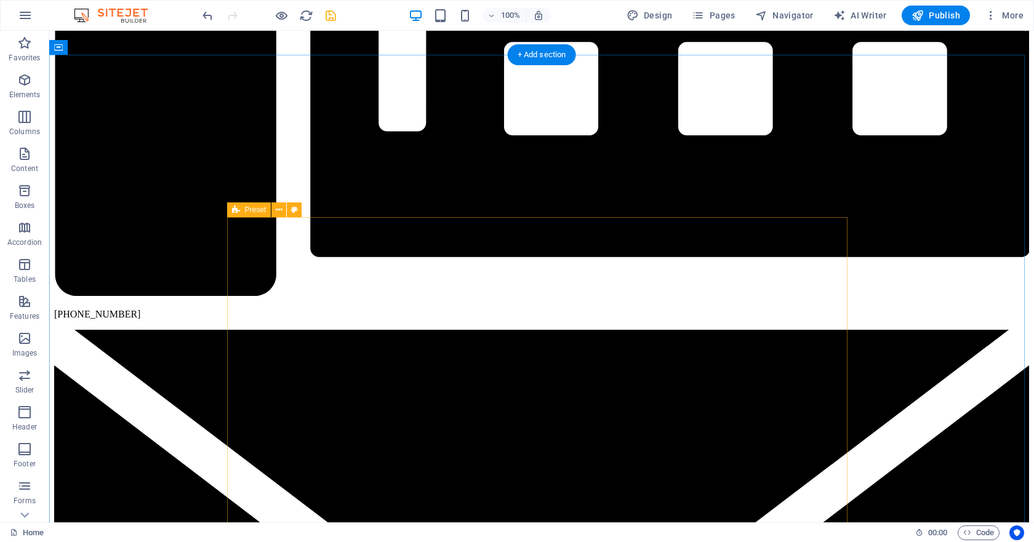
scroll to position [3221, 0]
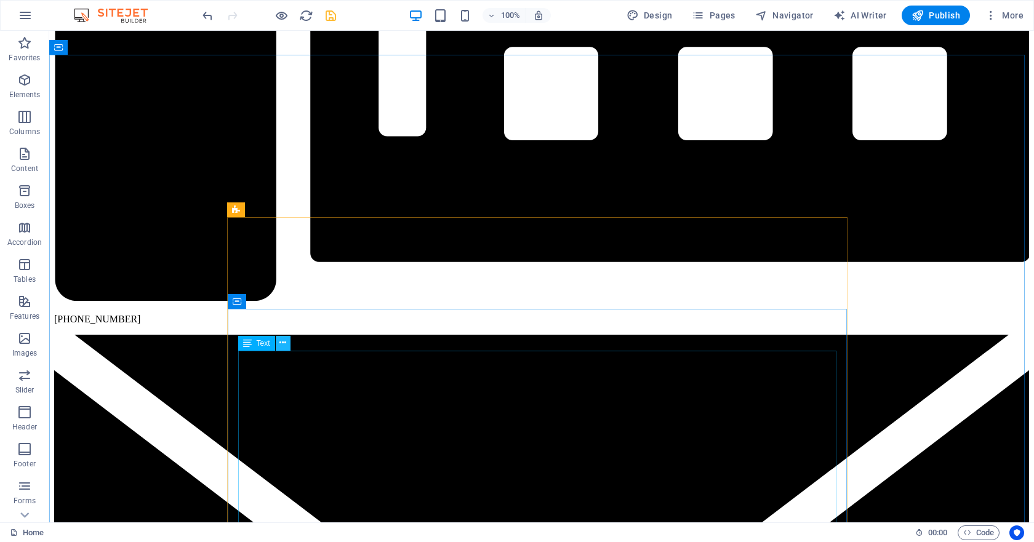
click at [287, 344] on button at bounding box center [283, 343] width 15 height 15
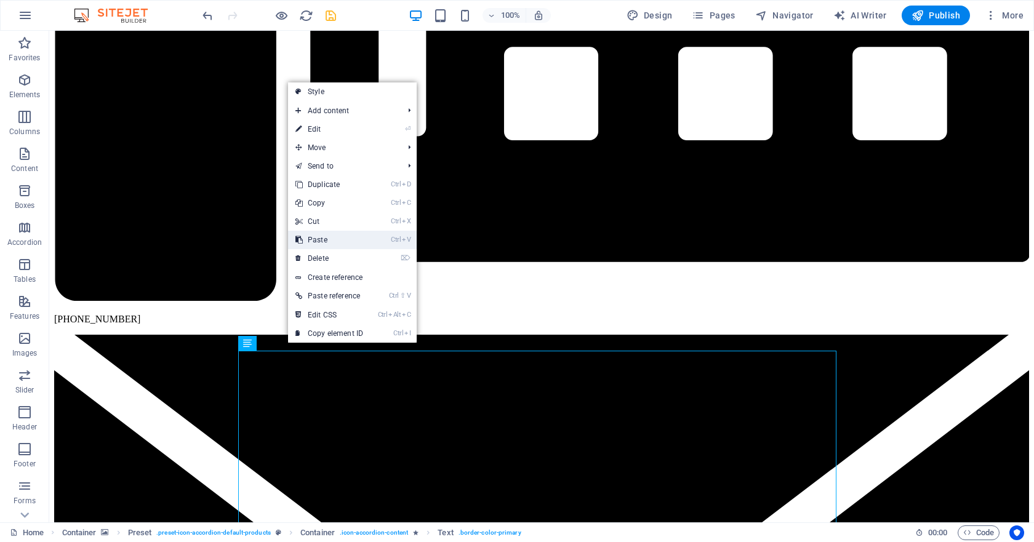
click at [329, 242] on link "Ctrl V Paste" at bounding box center [329, 240] width 82 height 18
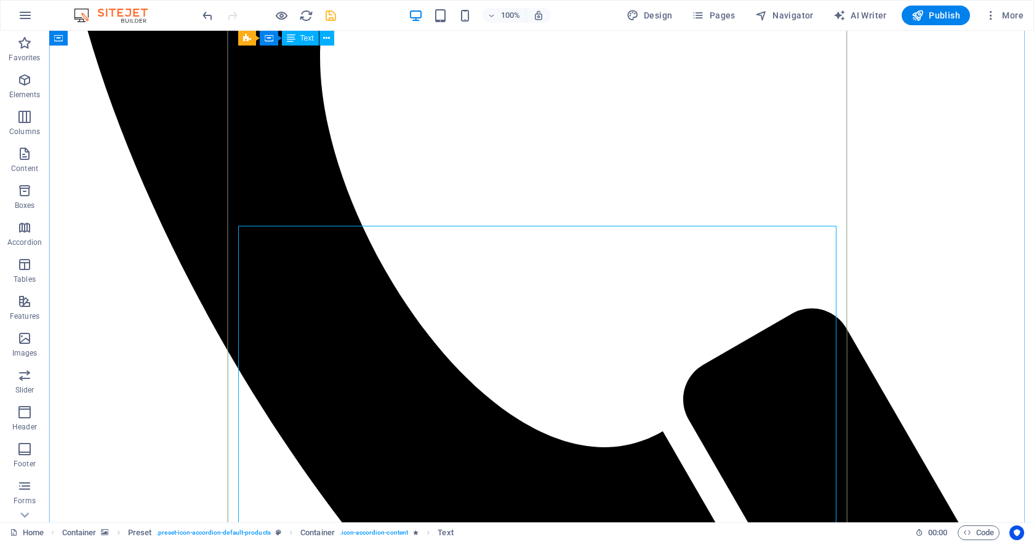
scroll to position [4821, 0]
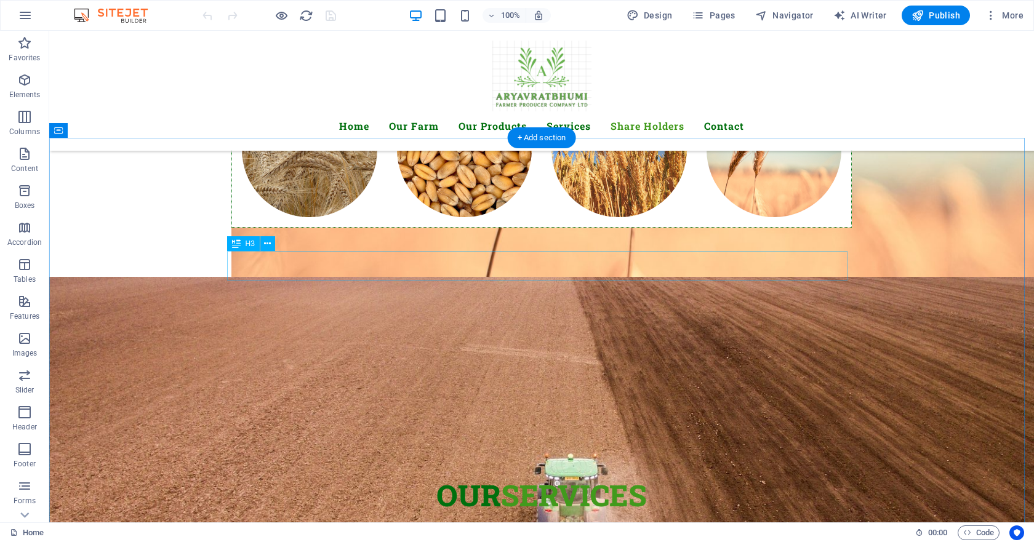
scroll to position [3322, 0]
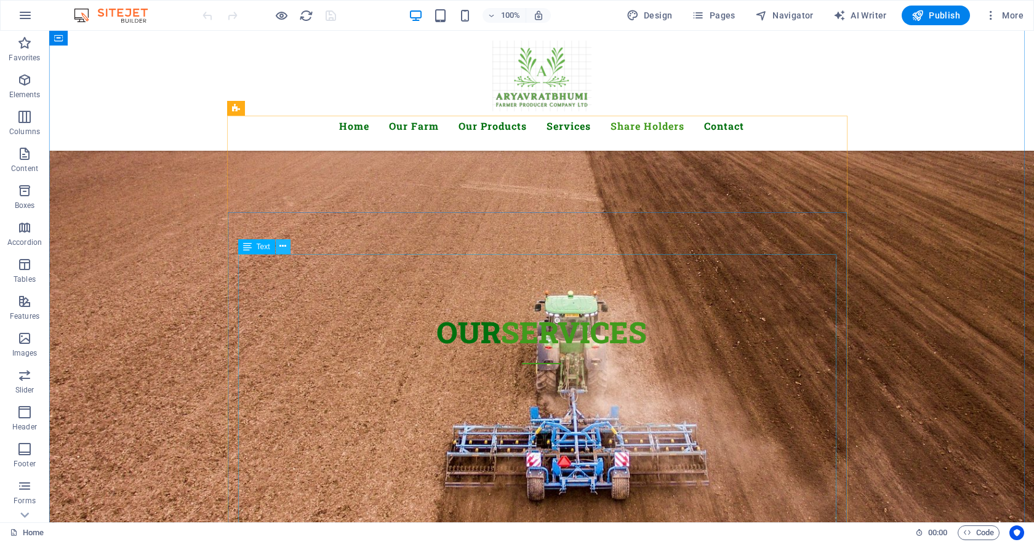
click at [287, 249] on button at bounding box center [283, 246] width 15 height 15
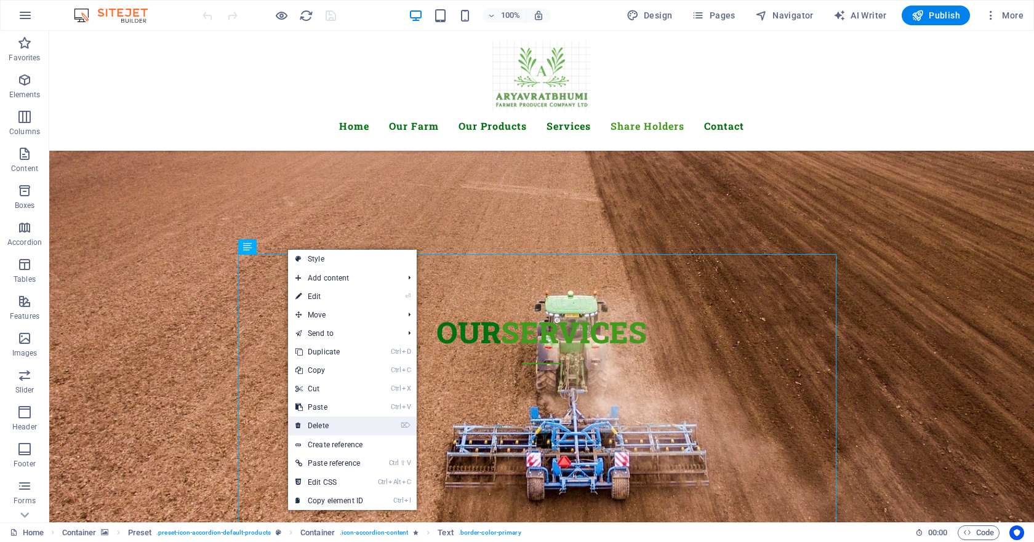
click at [337, 423] on link "⌦ Delete" at bounding box center [329, 426] width 82 height 18
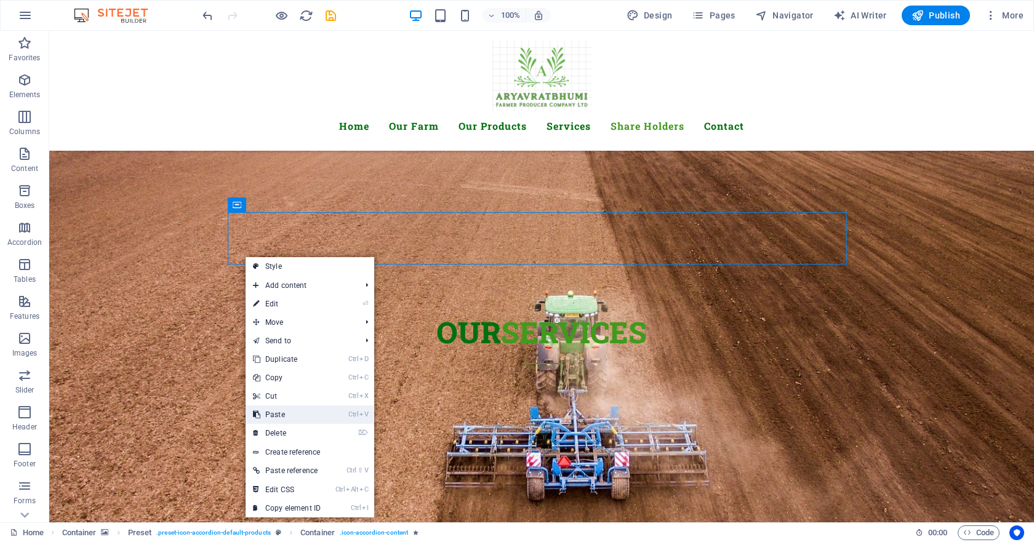
click at [282, 413] on link "Ctrl V Paste" at bounding box center [286, 414] width 82 height 18
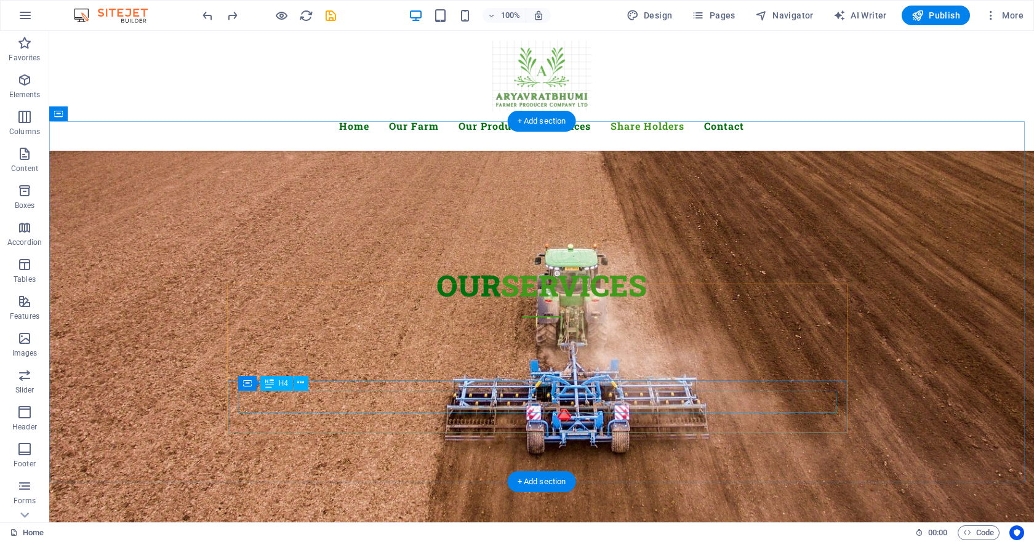
scroll to position [3154, 0]
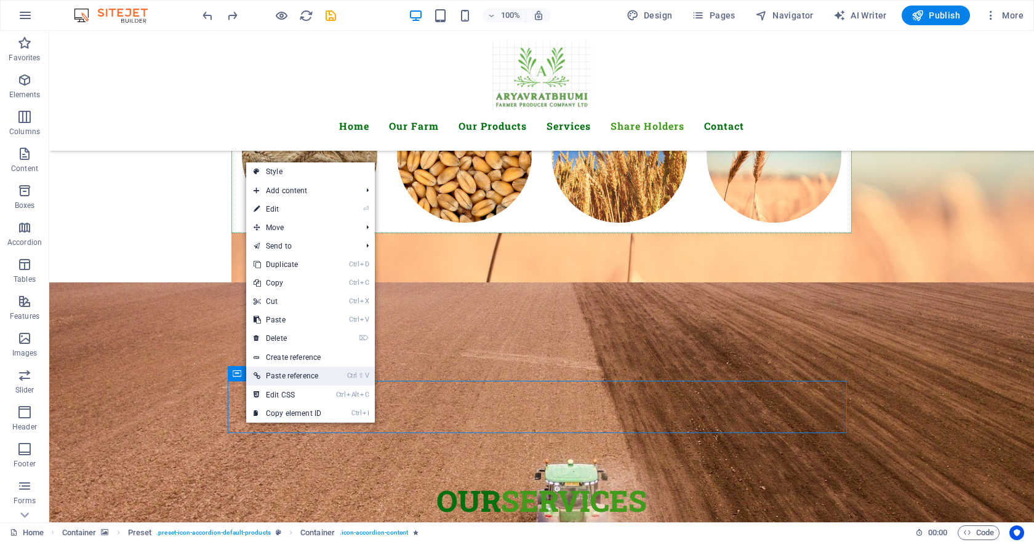
click at [289, 377] on link "Ctrl ⇧ V Paste reference" at bounding box center [287, 376] width 82 height 18
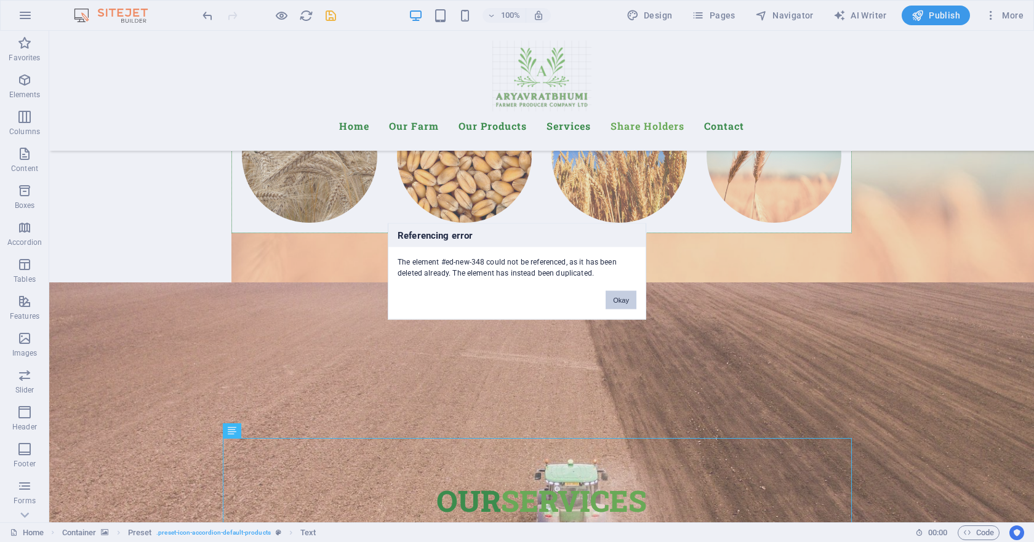
click at [622, 298] on button "Okay" at bounding box center [620, 299] width 31 height 18
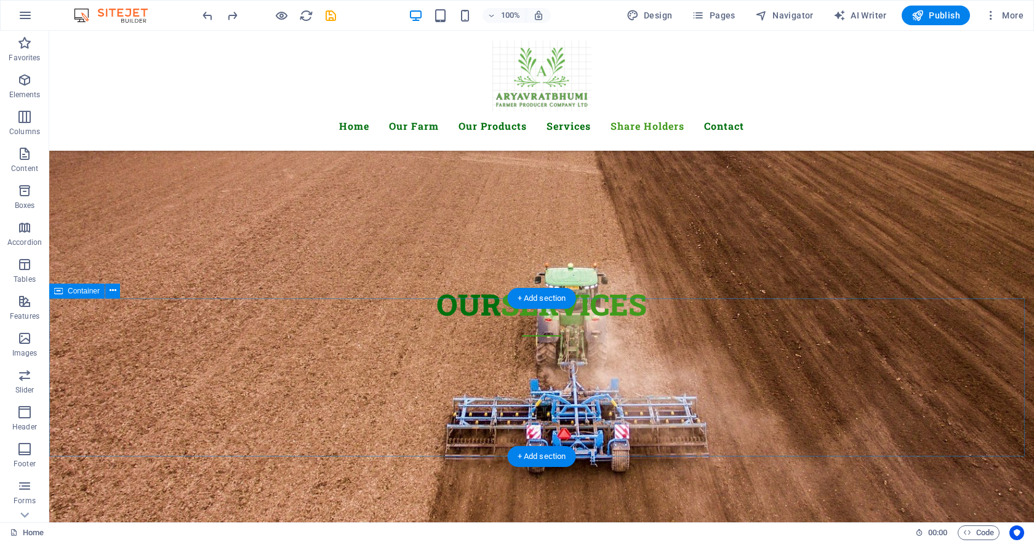
scroll to position [3338, 0]
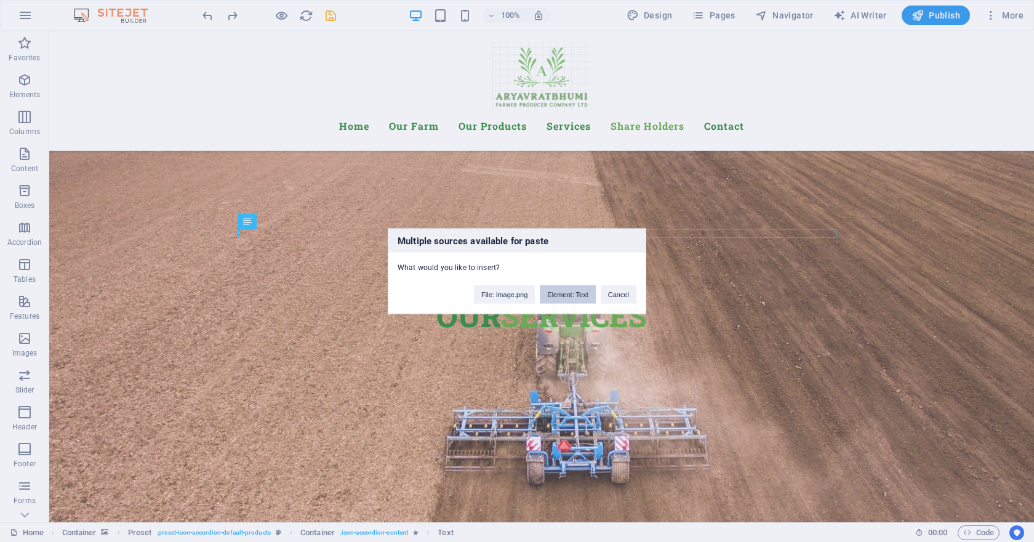
click at [574, 295] on button "Element: Text" at bounding box center [567, 294] width 55 height 18
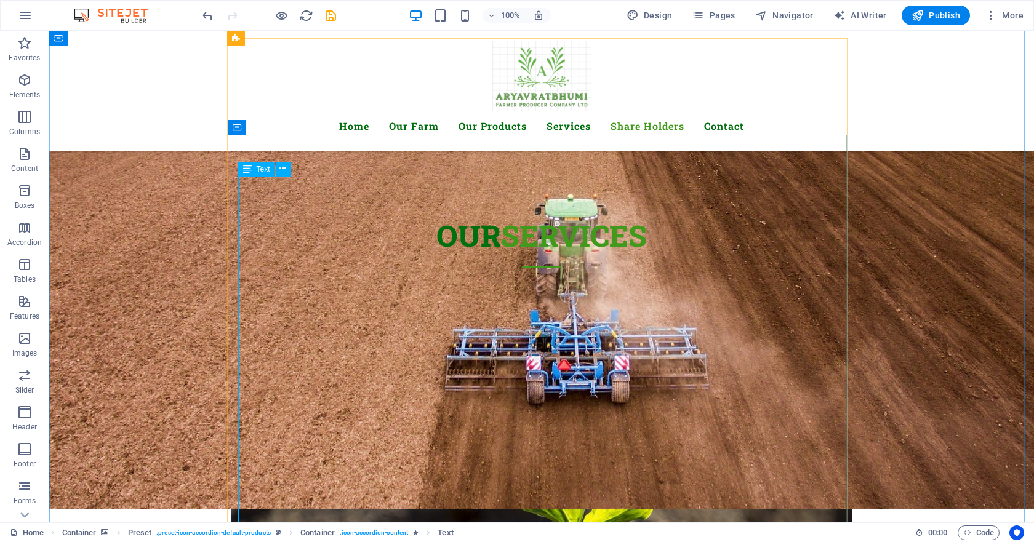
scroll to position [3400, 0]
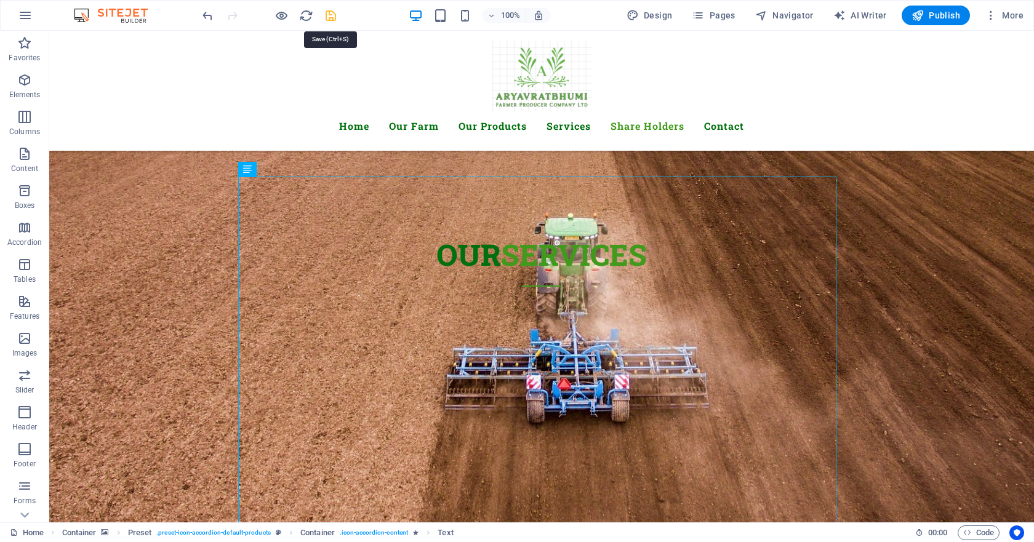
click at [331, 15] on icon "save" at bounding box center [331, 16] width 14 height 14
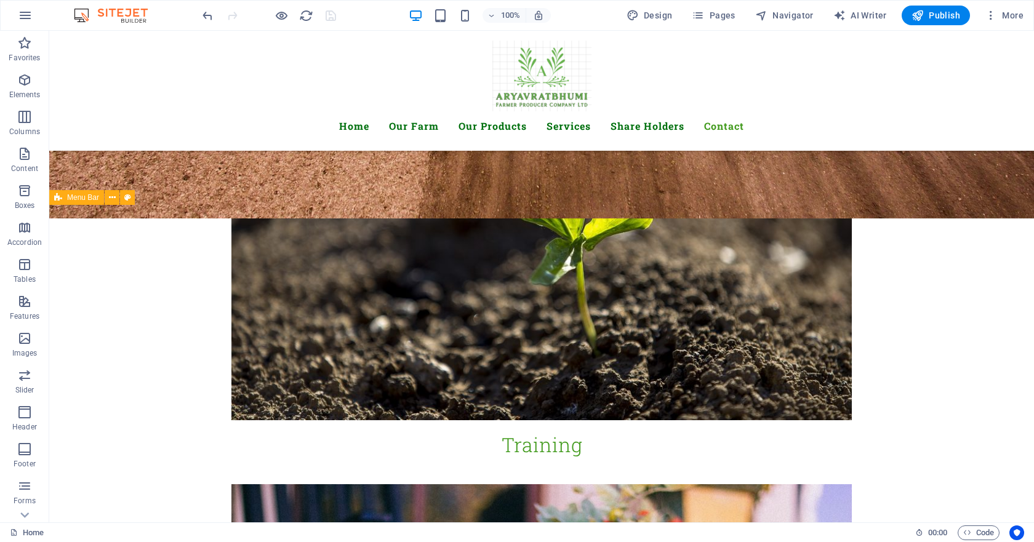
scroll to position [3692, 0]
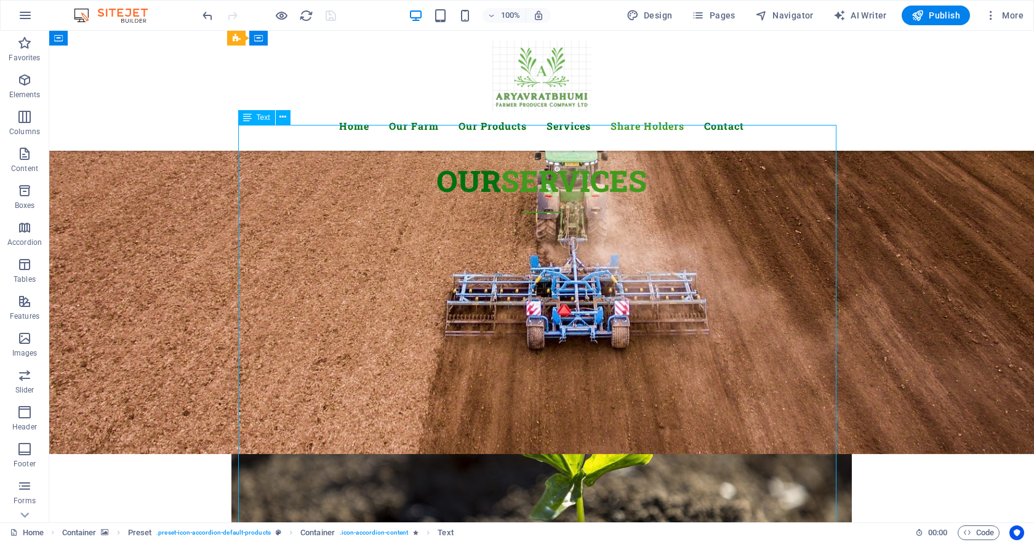
scroll to position [3446, 0]
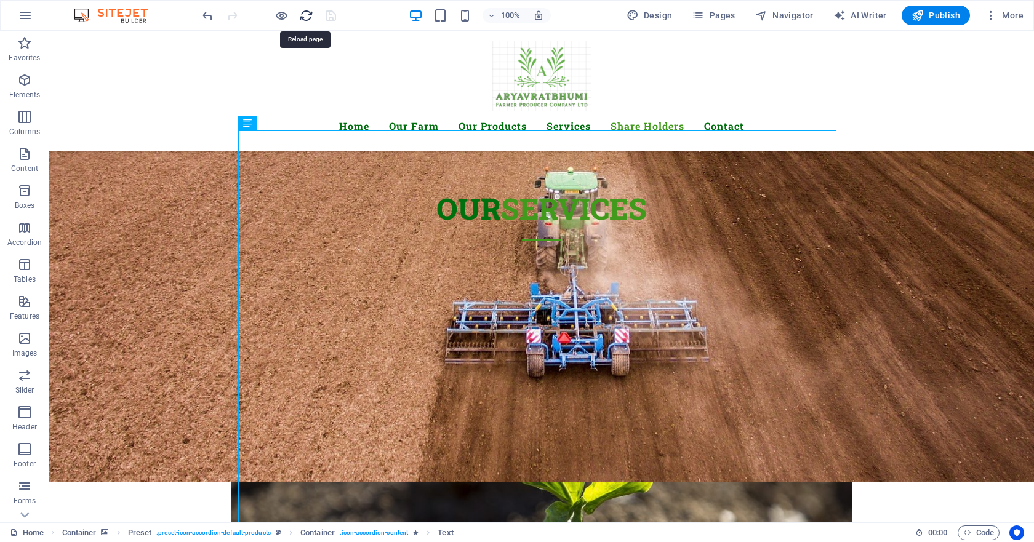
click at [306, 17] on icon "reload" at bounding box center [306, 16] width 14 height 14
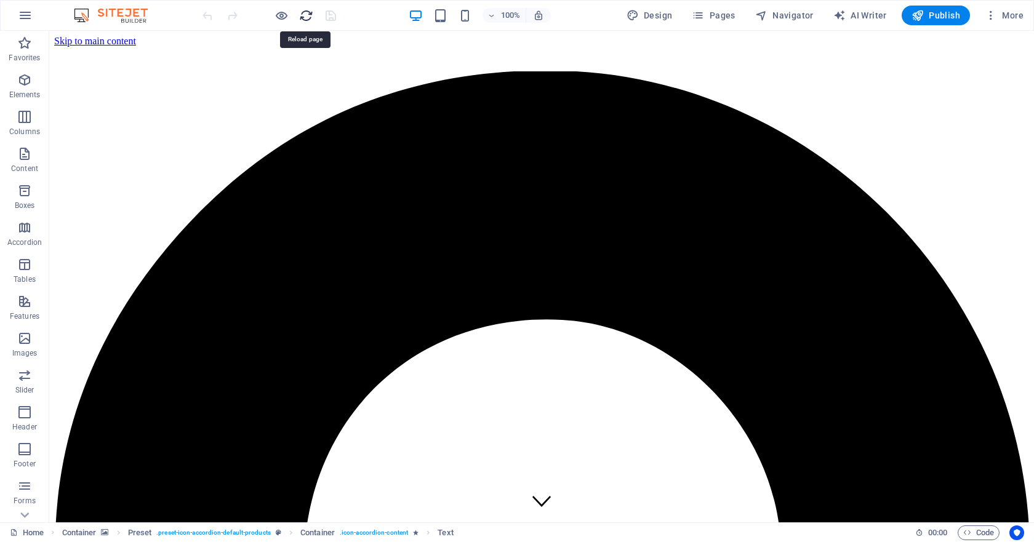
scroll to position [0, 0]
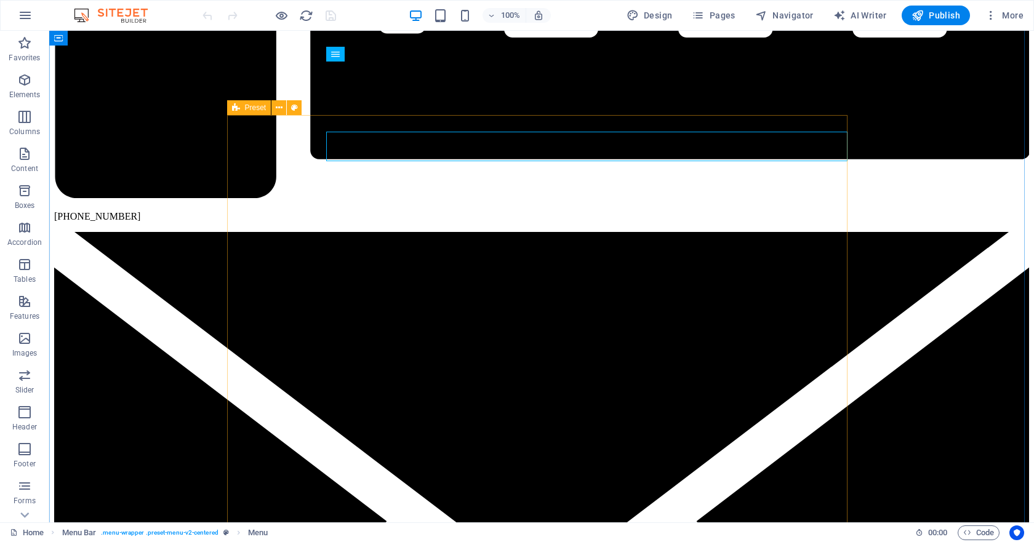
scroll to position [3323, 0]
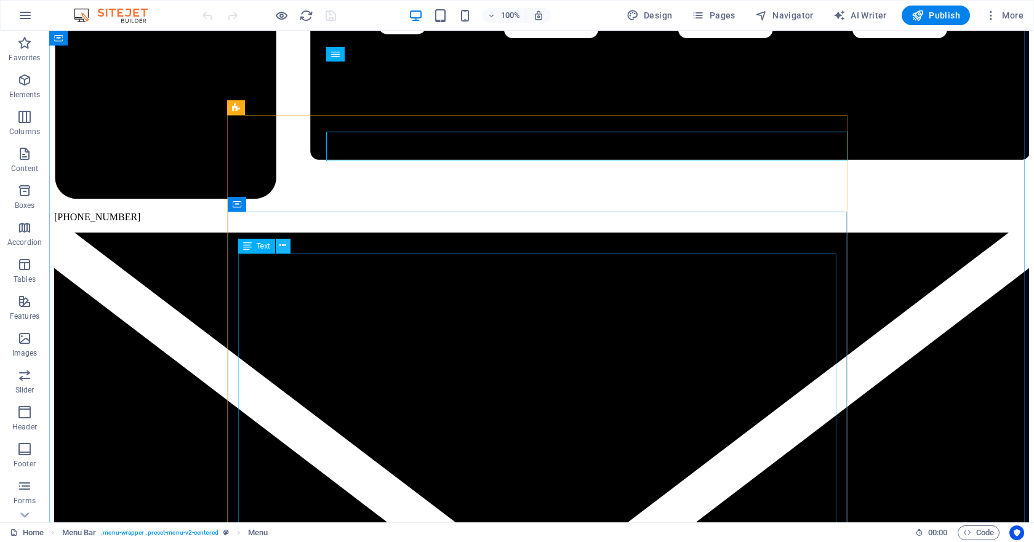
click at [282, 246] on icon at bounding box center [282, 245] width 7 height 13
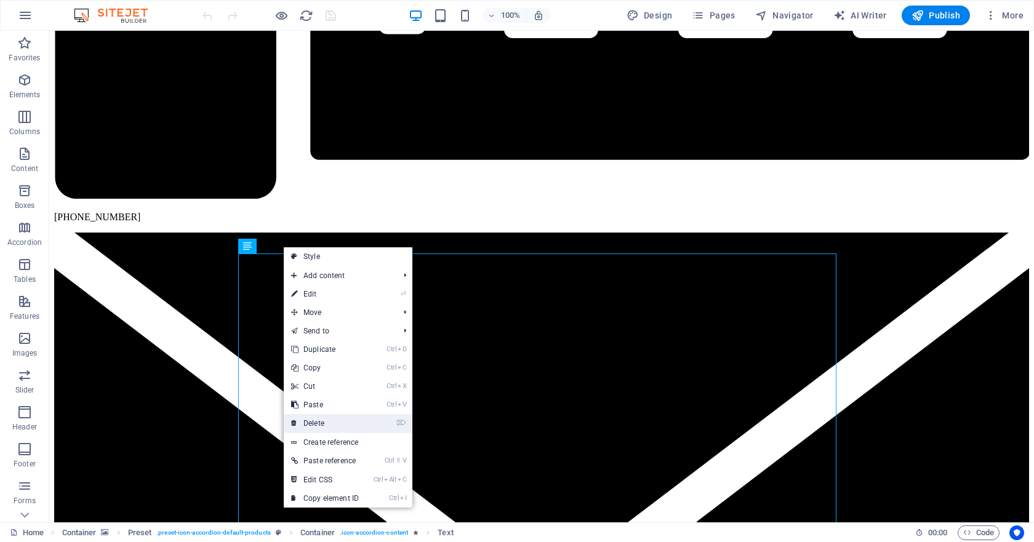
click at [338, 422] on link "⌦ Delete" at bounding box center [325, 423] width 82 height 18
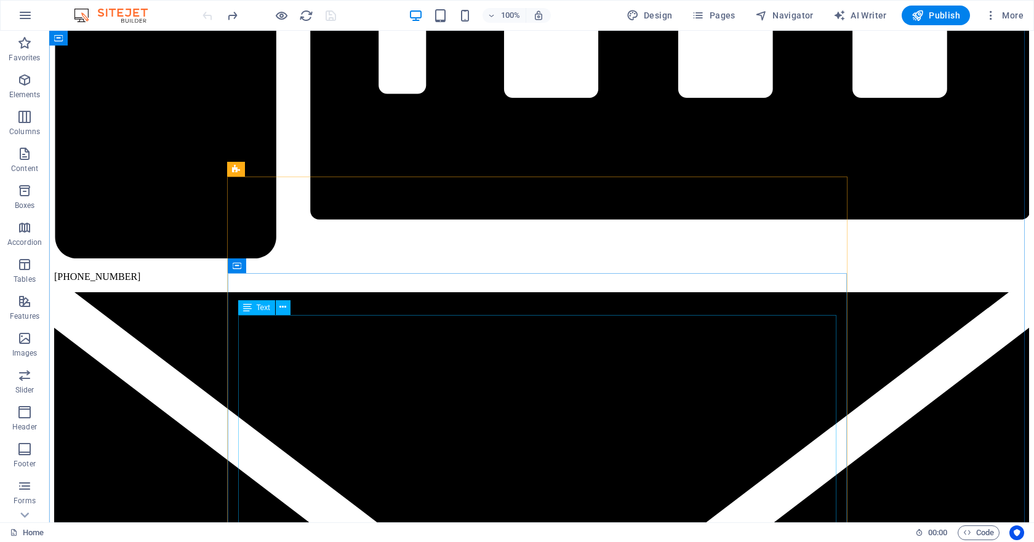
scroll to position [3261, 0]
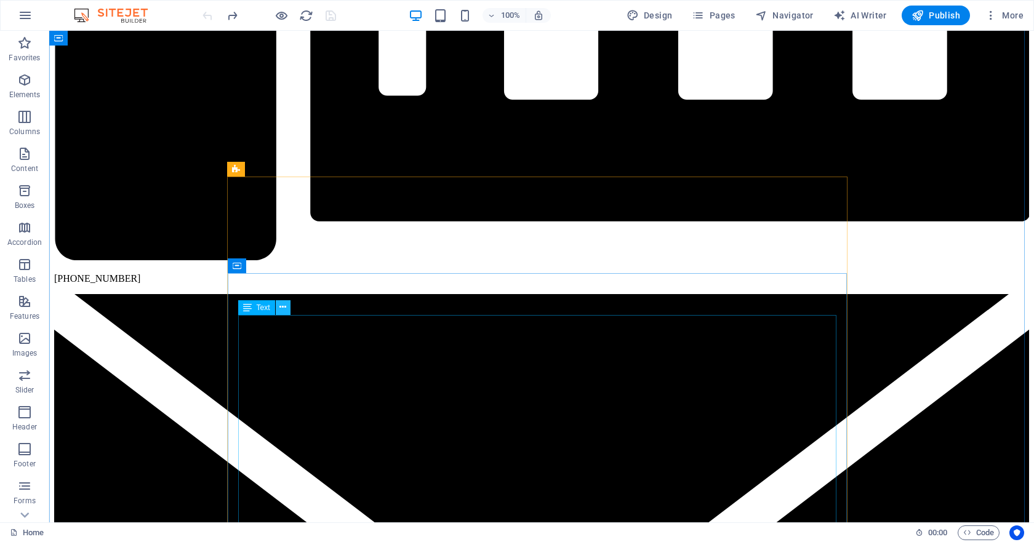
click at [282, 311] on icon at bounding box center [282, 307] width 7 height 13
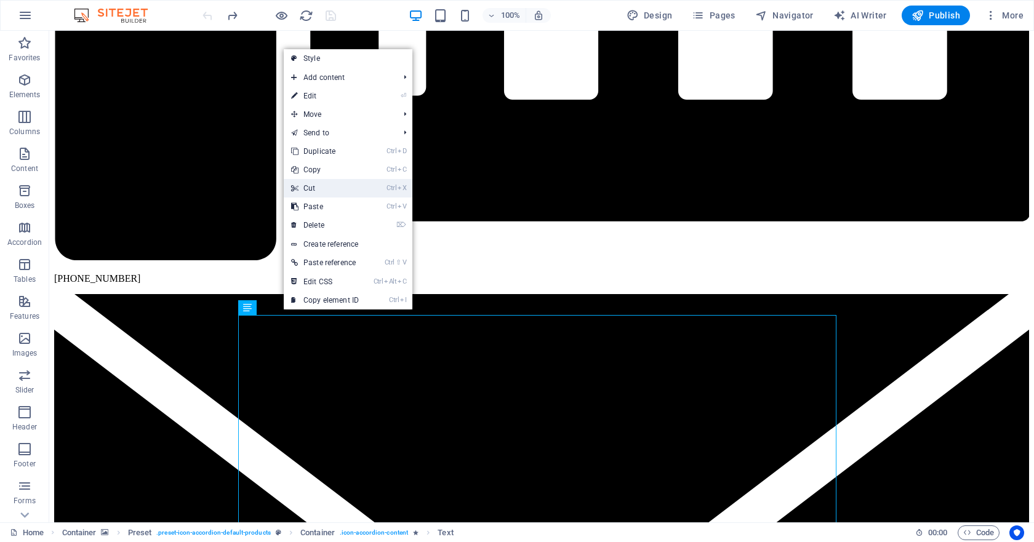
click at [327, 192] on link "Ctrl X Cut" at bounding box center [325, 188] width 82 height 18
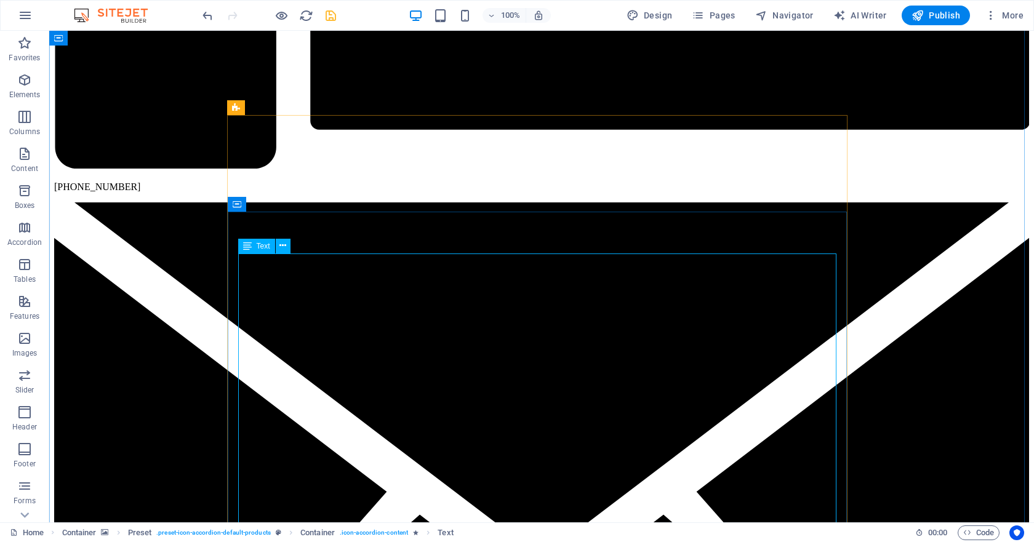
scroll to position [3323, 0]
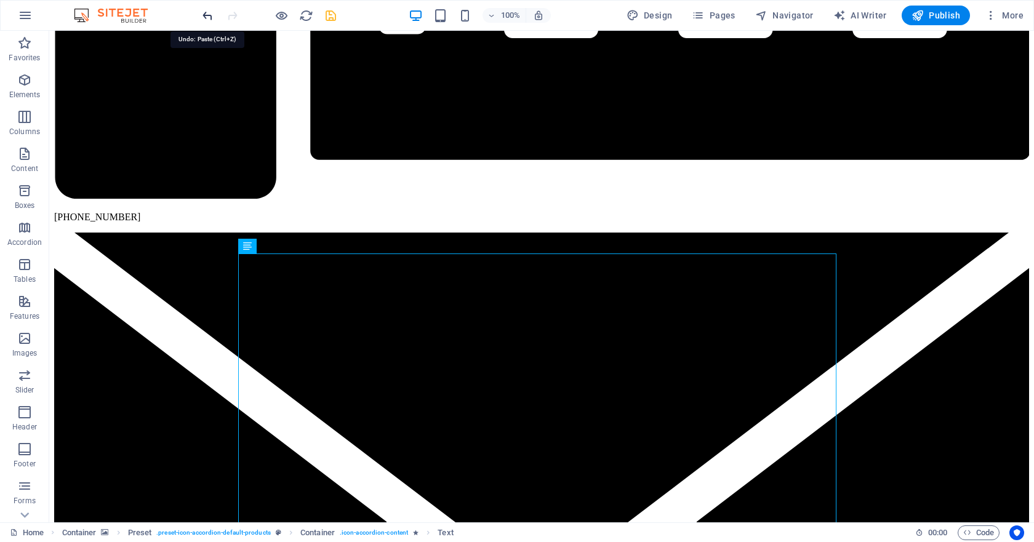
click at [209, 15] on icon "undo" at bounding box center [208, 16] width 14 height 14
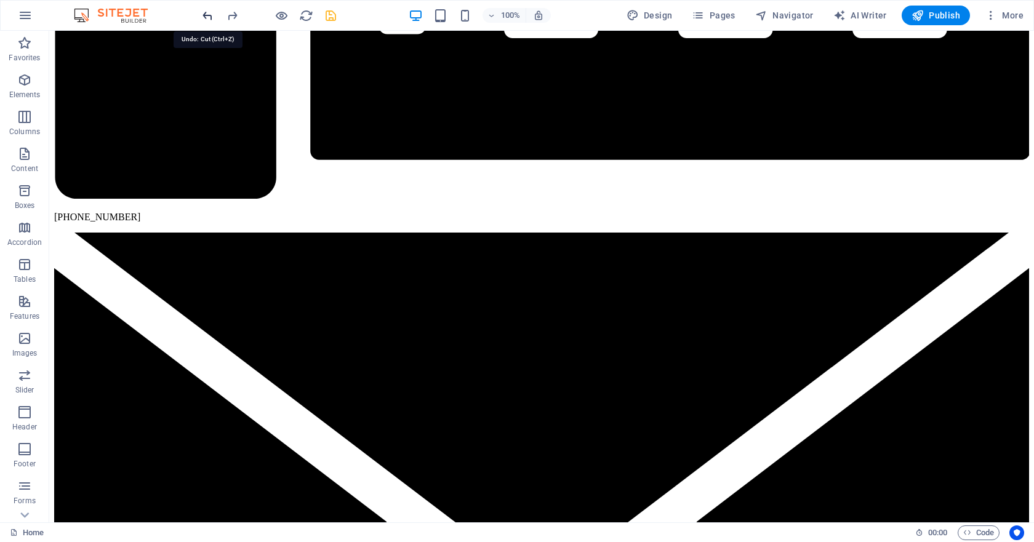
click at [209, 15] on icon "undo" at bounding box center [208, 16] width 14 height 14
click at [209, 15] on div at bounding box center [269, 16] width 138 height 20
click at [1011, 15] on span "More" at bounding box center [1003, 15] width 39 height 12
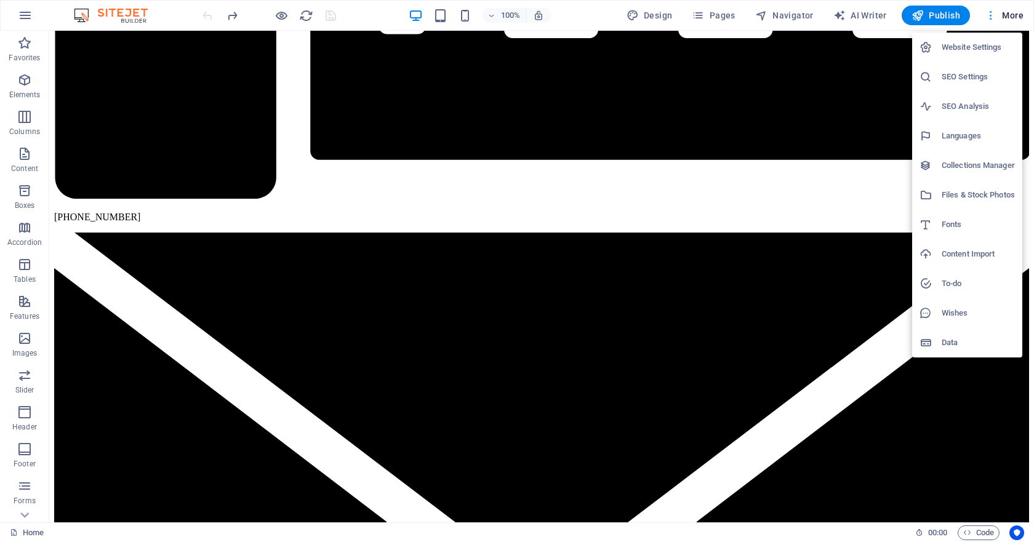
click at [1011, 15] on div at bounding box center [517, 271] width 1034 height 542
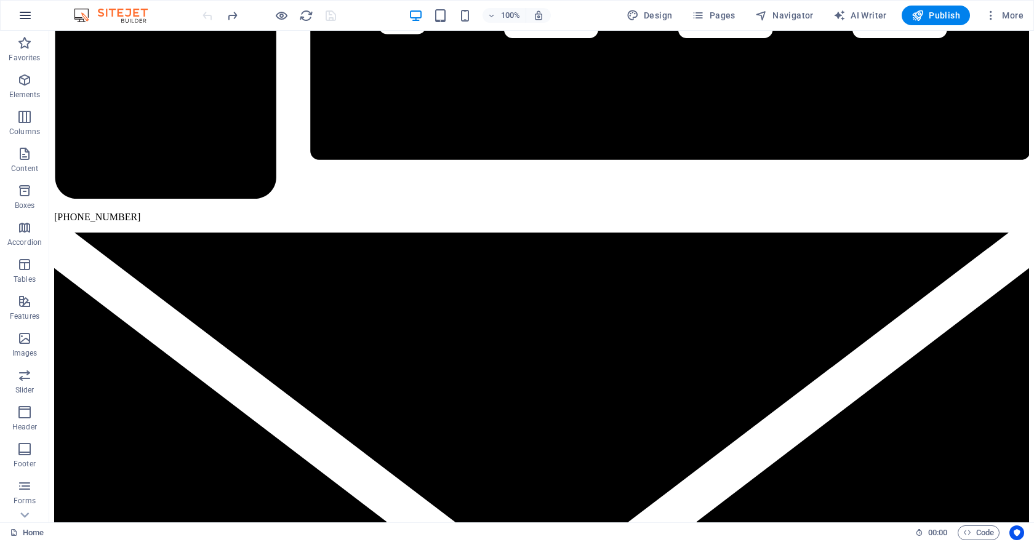
click at [27, 15] on icon "button" at bounding box center [25, 15] width 15 height 15
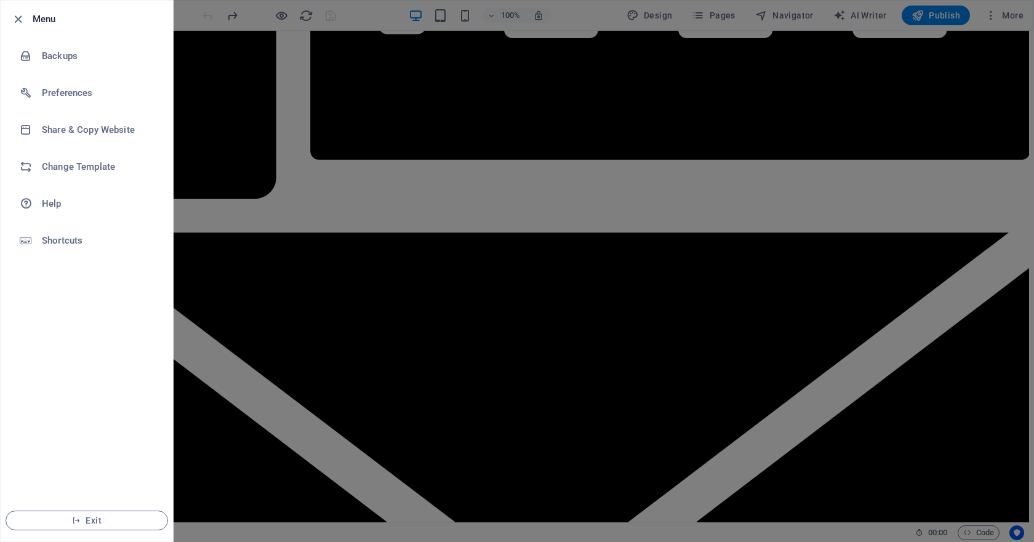
click at [975, 188] on div at bounding box center [517, 271] width 1034 height 542
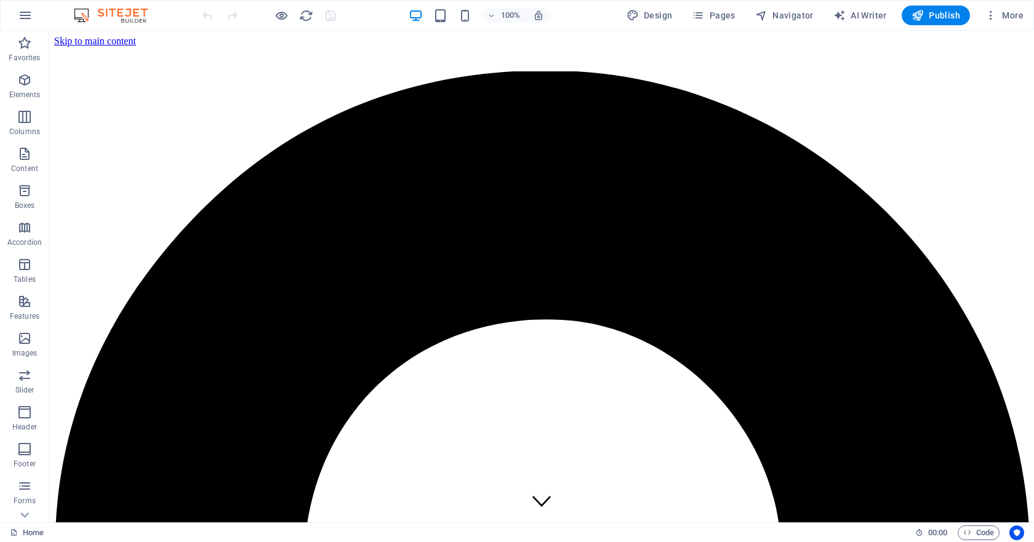
scroll to position [3446, 0]
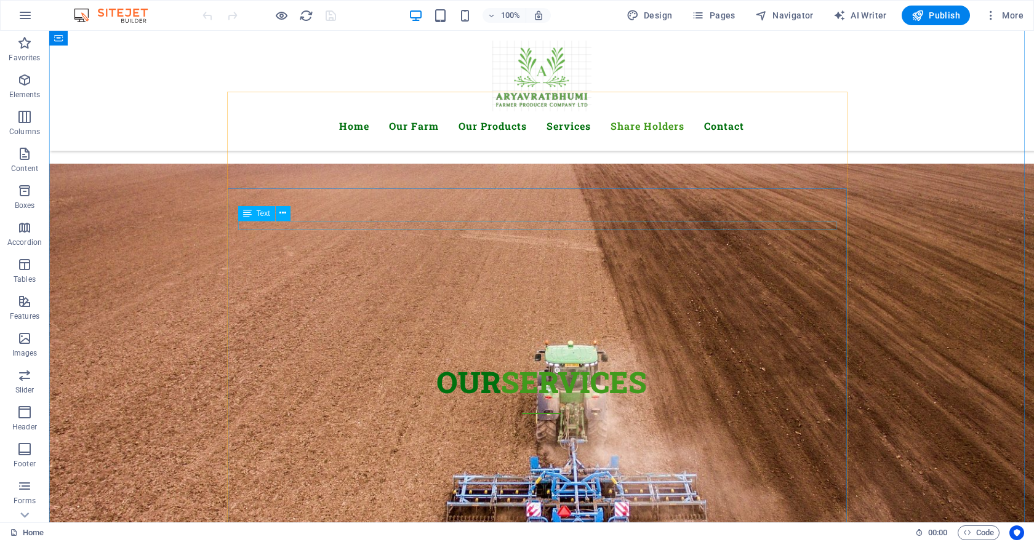
scroll to position [3261, 0]
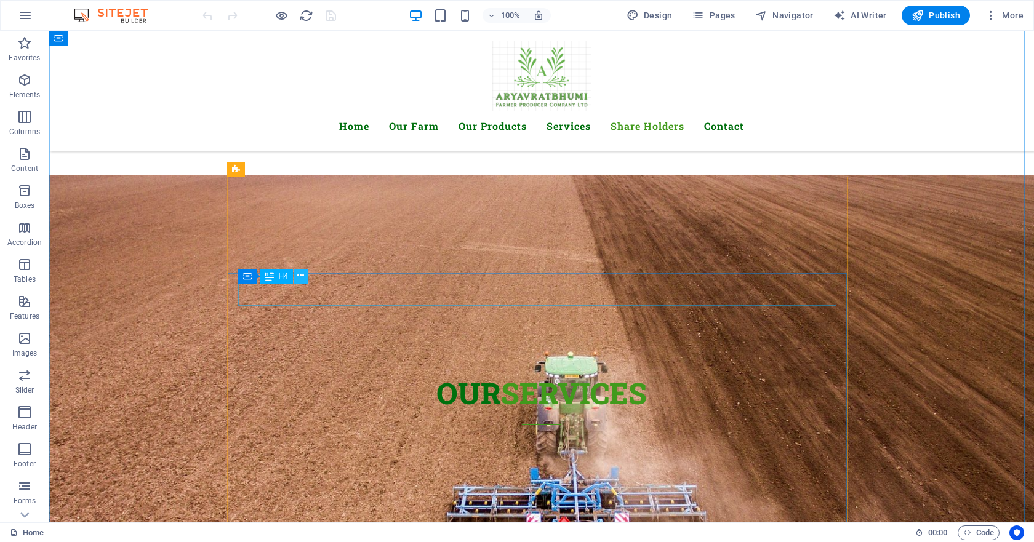
click at [301, 277] on icon at bounding box center [300, 275] width 7 height 13
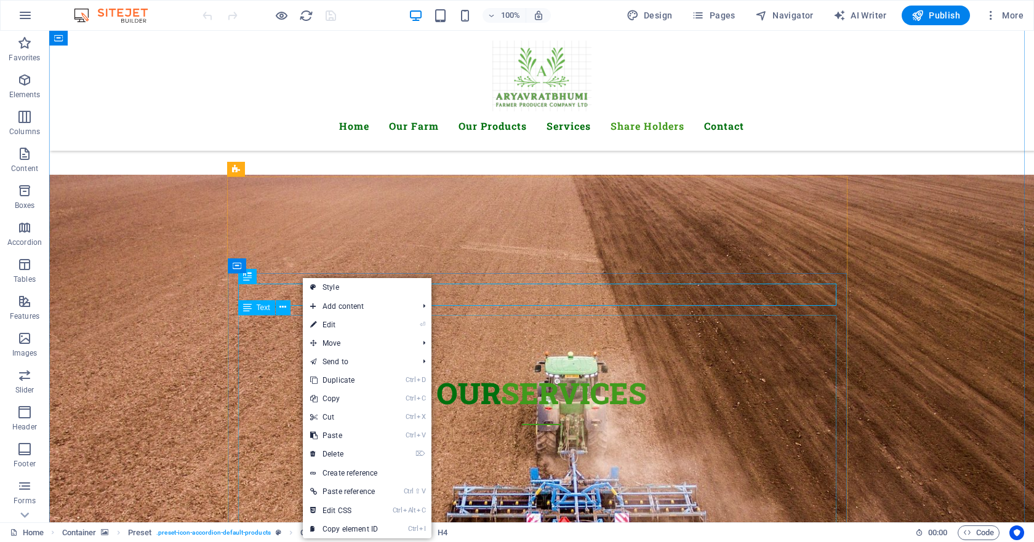
drag, startPoint x: 275, startPoint y: 330, endPoint x: 268, endPoint y: 329, distance: 6.9
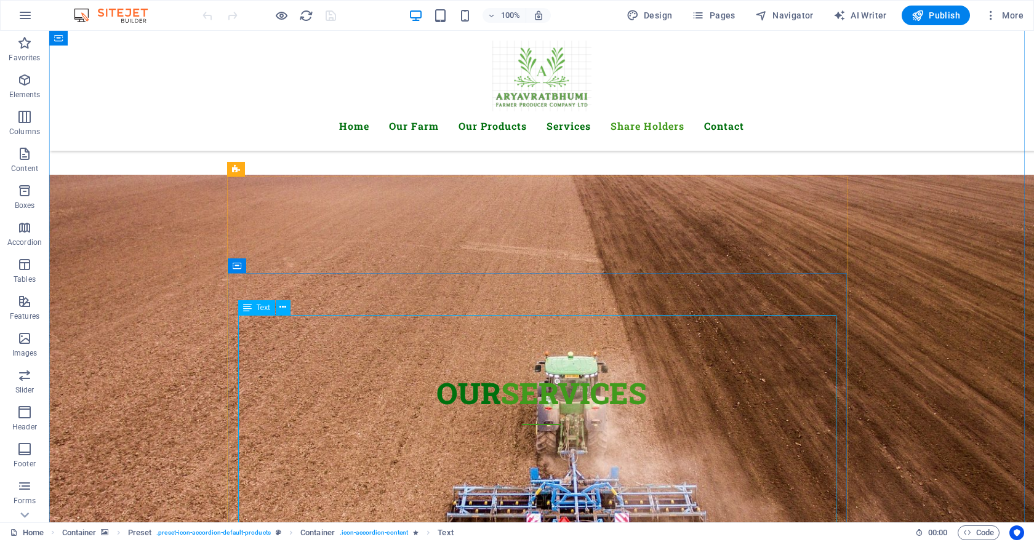
click at [252, 306] on div "Text" at bounding box center [256, 307] width 37 height 15
click at [245, 309] on icon at bounding box center [247, 307] width 9 height 15
click at [282, 306] on icon at bounding box center [282, 307] width 7 height 13
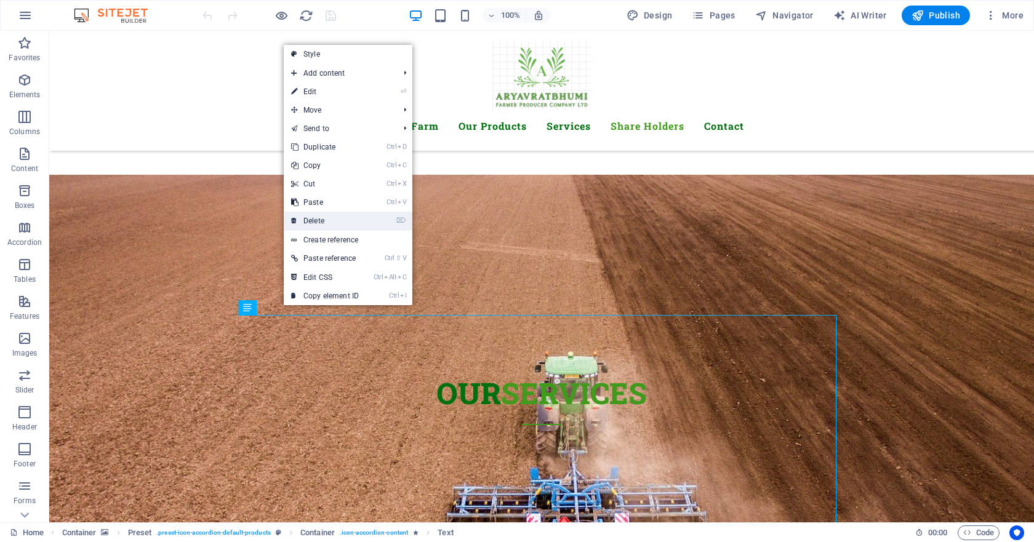
click at [325, 220] on link "⌦ Delete" at bounding box center [325, 221] width 82 height 18
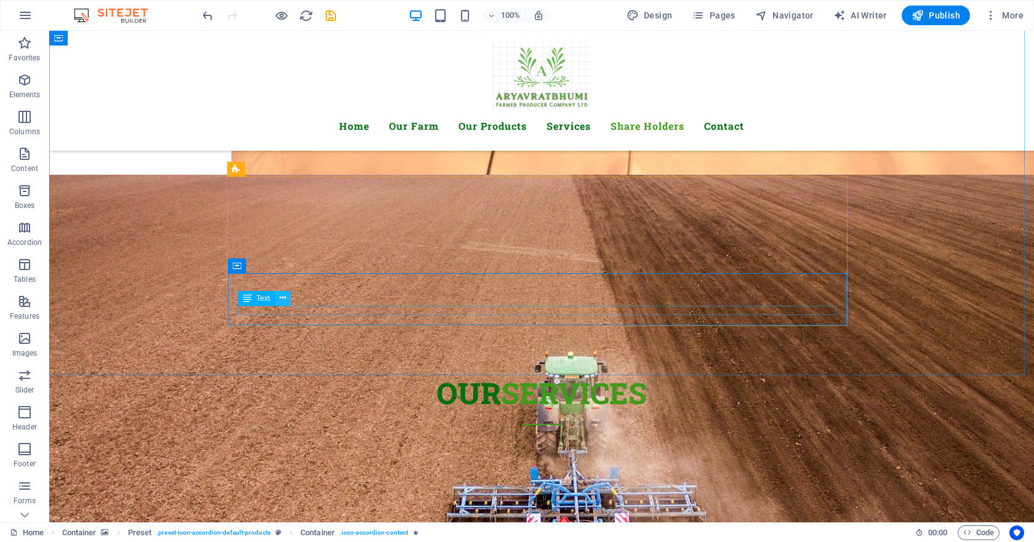
click at [285, 302] on icon at bounding box center [282, 298] width 7 height 13
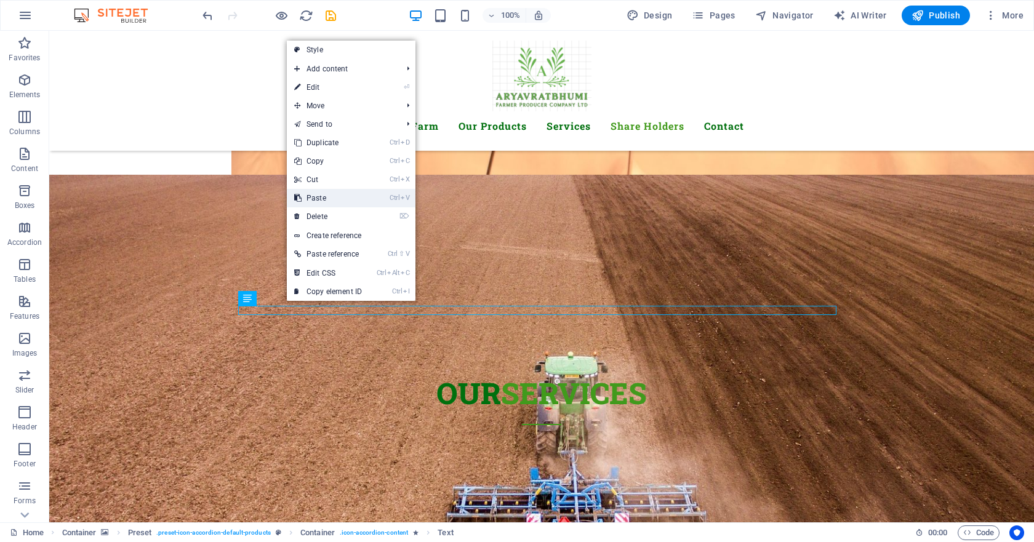
click at [333, 199] on link "Ctrl V Paste" at bounding box center [328, 198] width 82 height 18
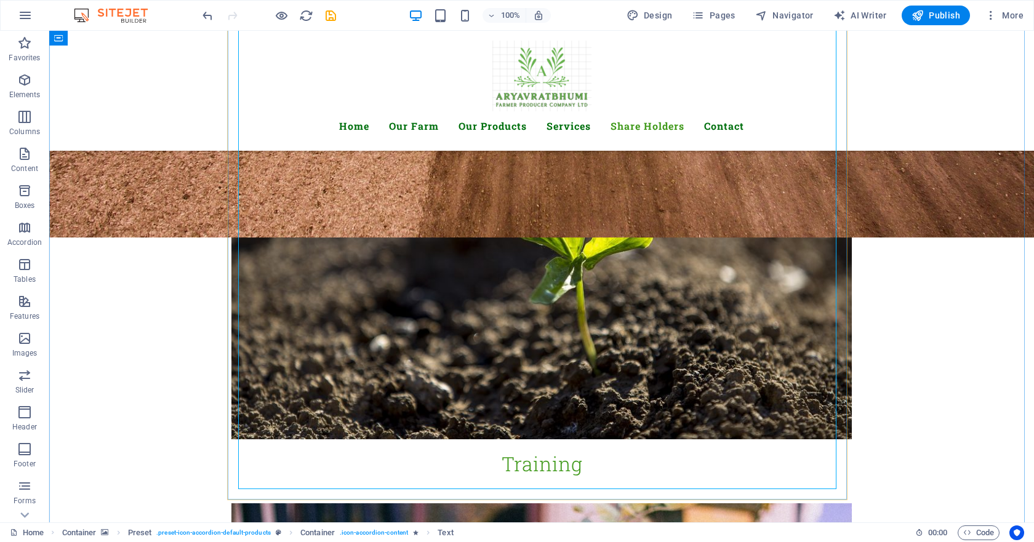
scroll to position [3692, 0]
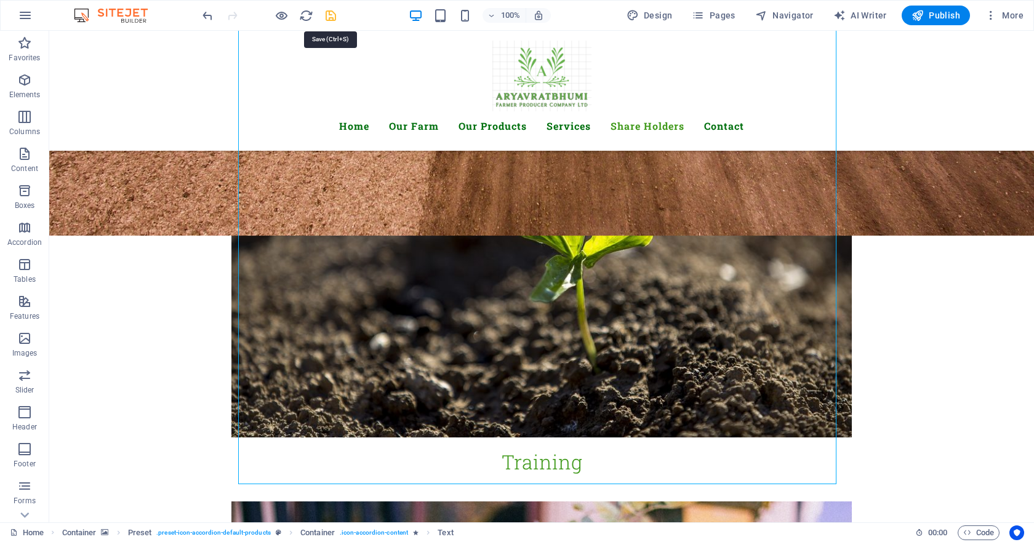
click at [332, 18] on icon "save" at bounding box center [331, 16] width 14 height 14
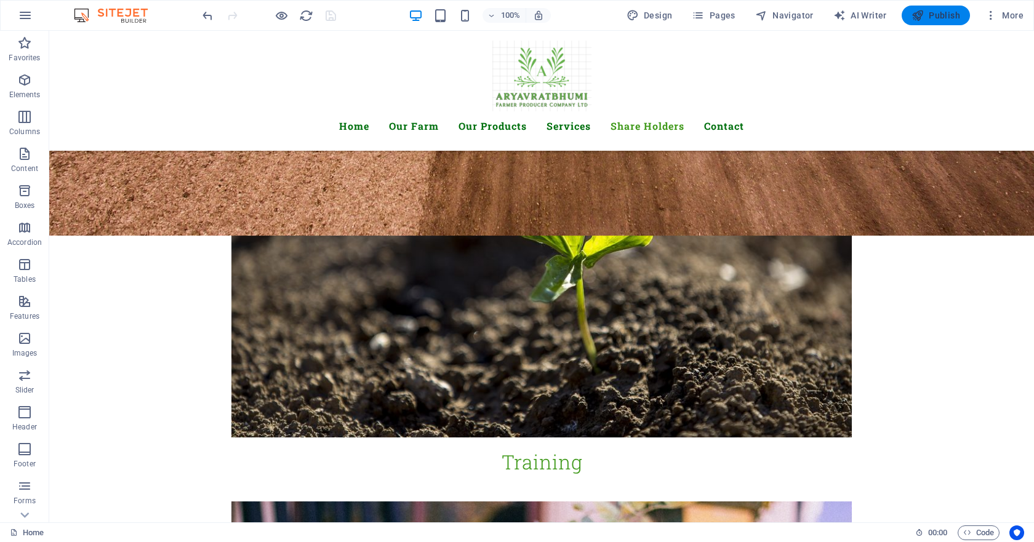
click at [938, 14] on span "Publish" at bounding box center [935, 15] width 49 height 12
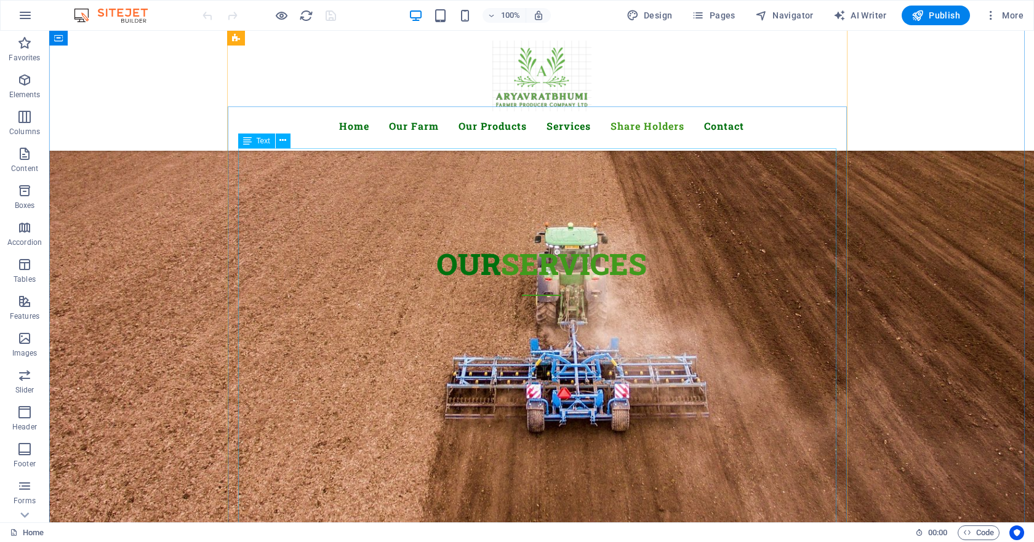
scroll to position [3322, 0]
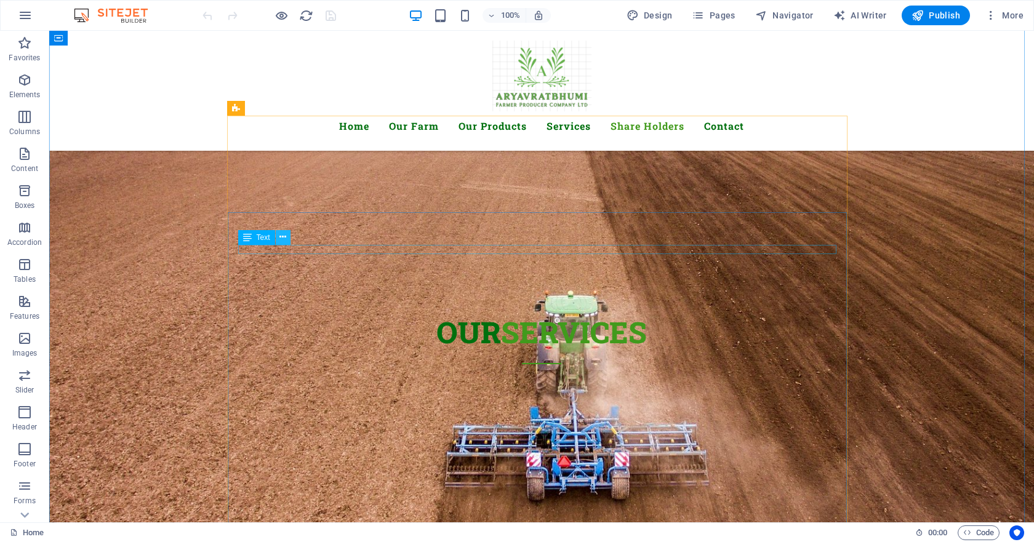
click at [284, 239] on icon at bounding box center [282, 237] width 7 height 13
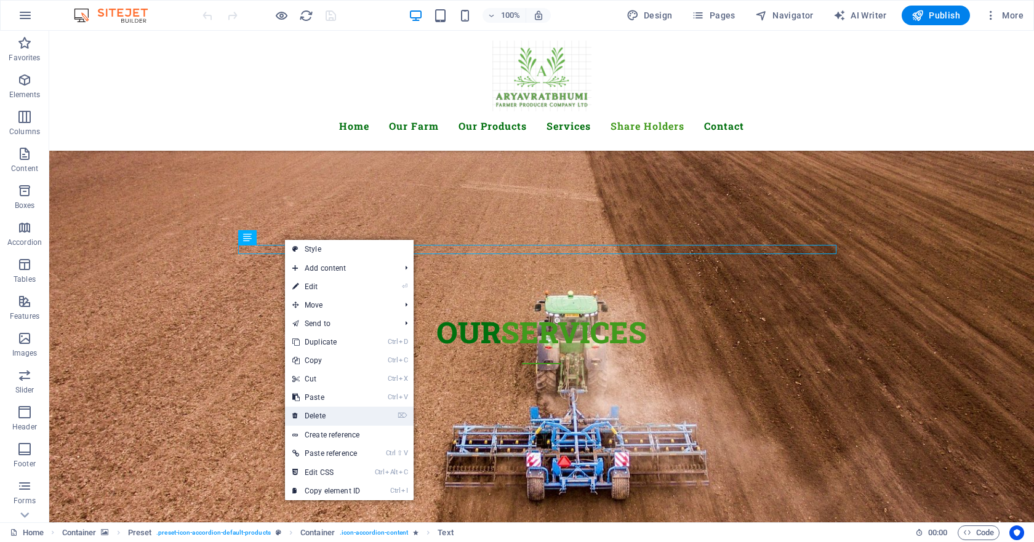
click at [324, 418] on link "⌦ Delete" at bounding box center [326, 416] width 82 height 18
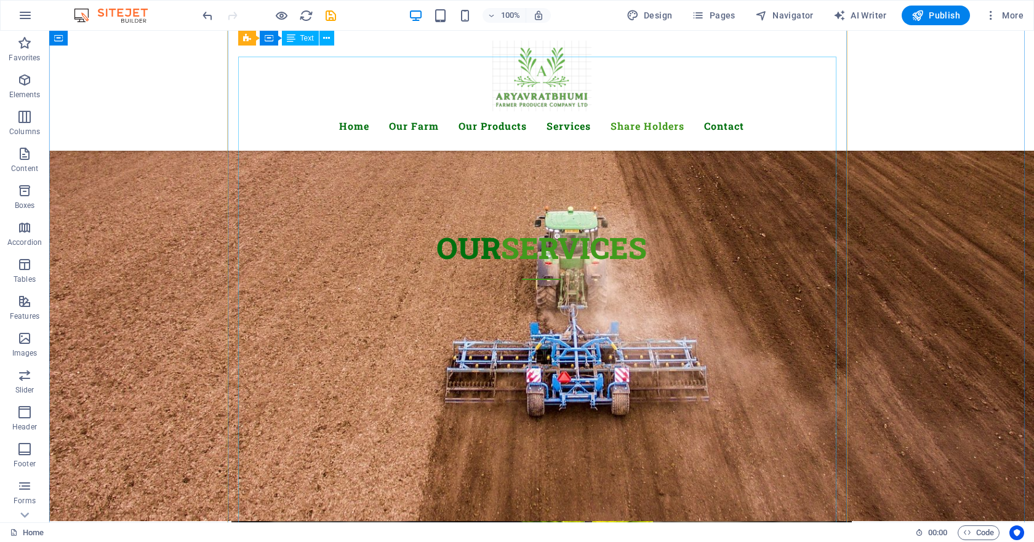
scroll to position [3384, 0]
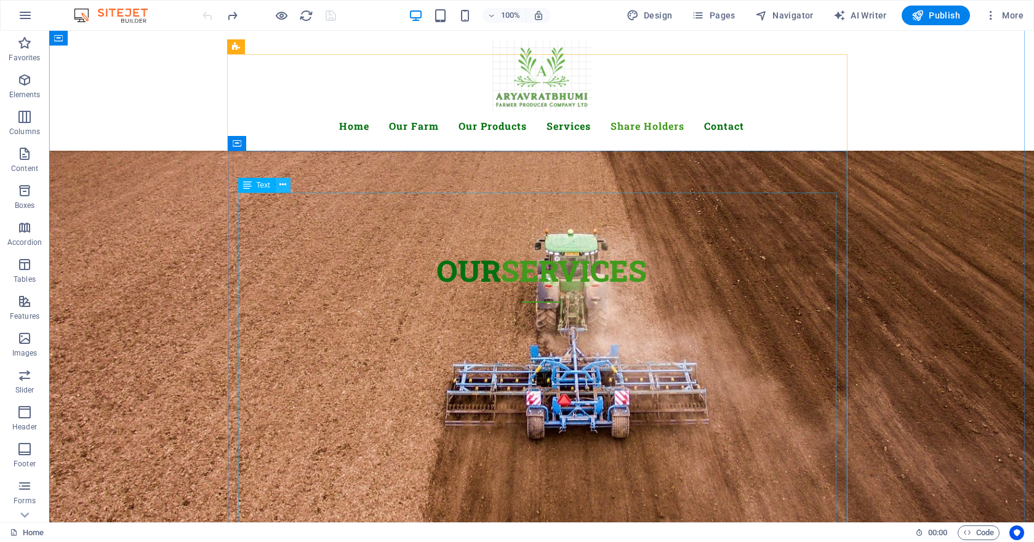
click at [279, 189] on icon at bounding box center [282, 184] width 7 height 13
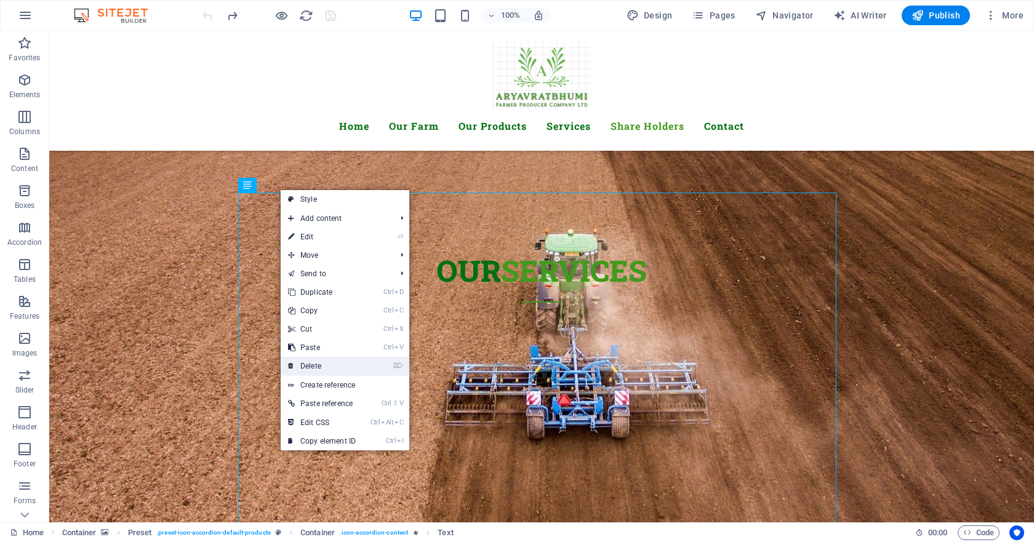
click at [308, 364] on link "⌦ Delete" at bounding box center [322, 366] width 82 height 18
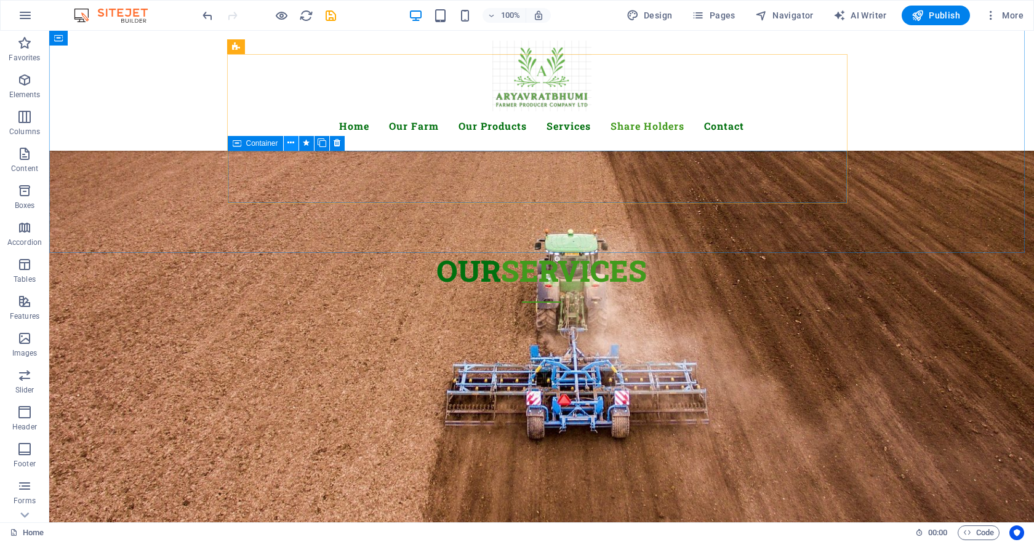
click at [292, 143] on icon at bounding box center [290, 143] width 7 height 13
click at [289, 143] on icon at bounding box center [290, 143] width 7 height 13
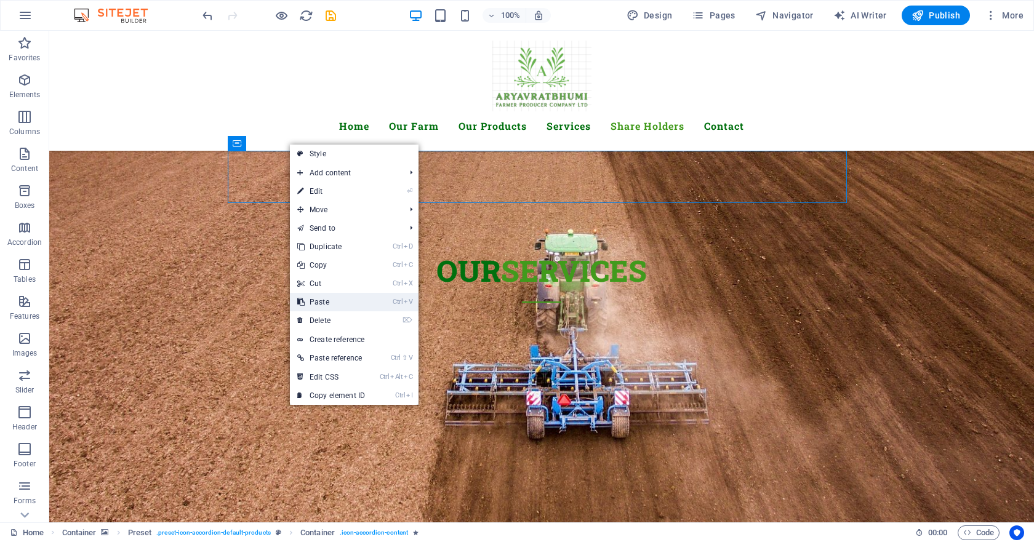
click at [324, 304] on link "Ctrl V Paste" at bounding box center [331, 302] width 82 height 18
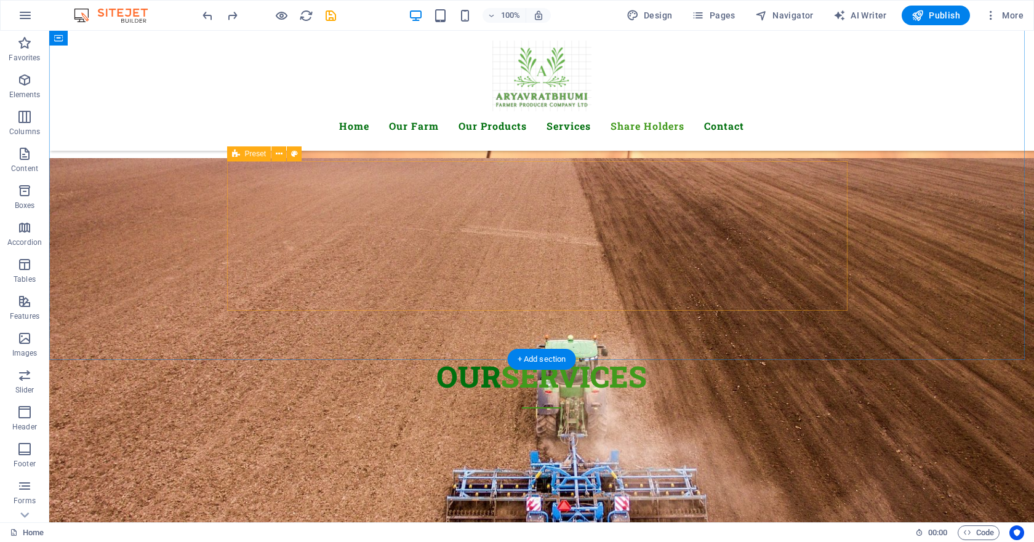
scroll to position [3277, 0]
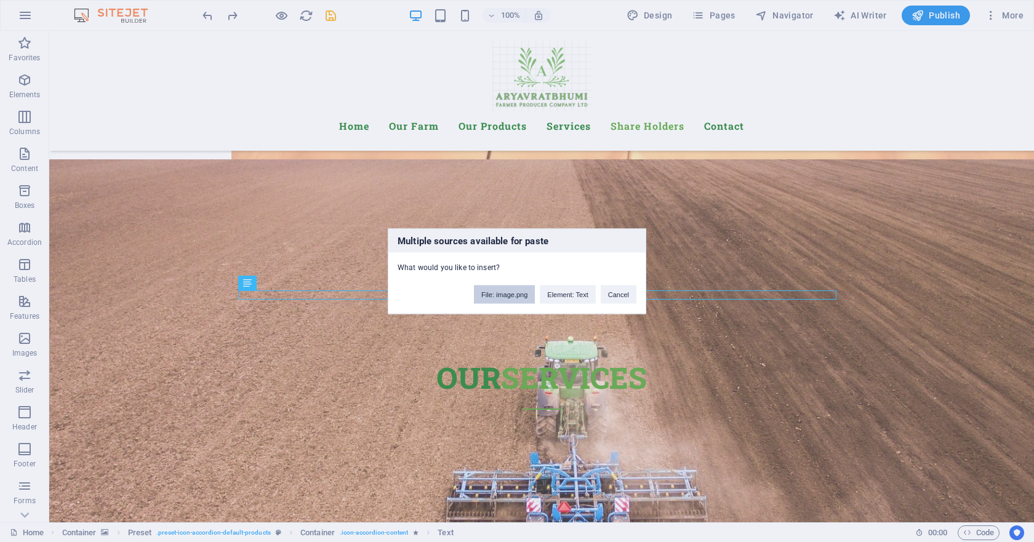
click at [513, 294] on button "File: image.png" at bounding box center [504, 294] width 61 height 18
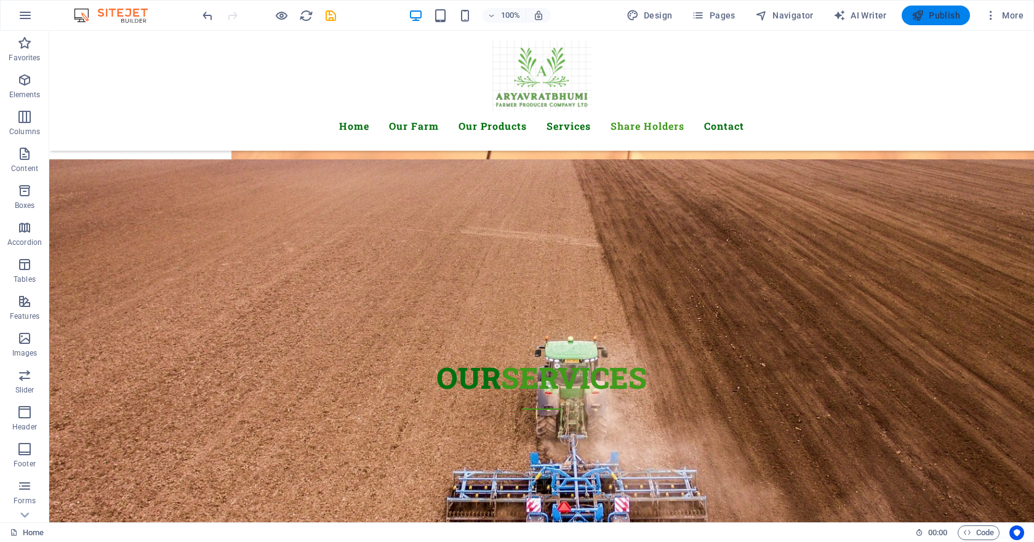
click at [945, 20] on span "Publish" at bounding box center [935, 15] width 49 height 12
